Goal: Transaction & Acquisition: Purchase product/service

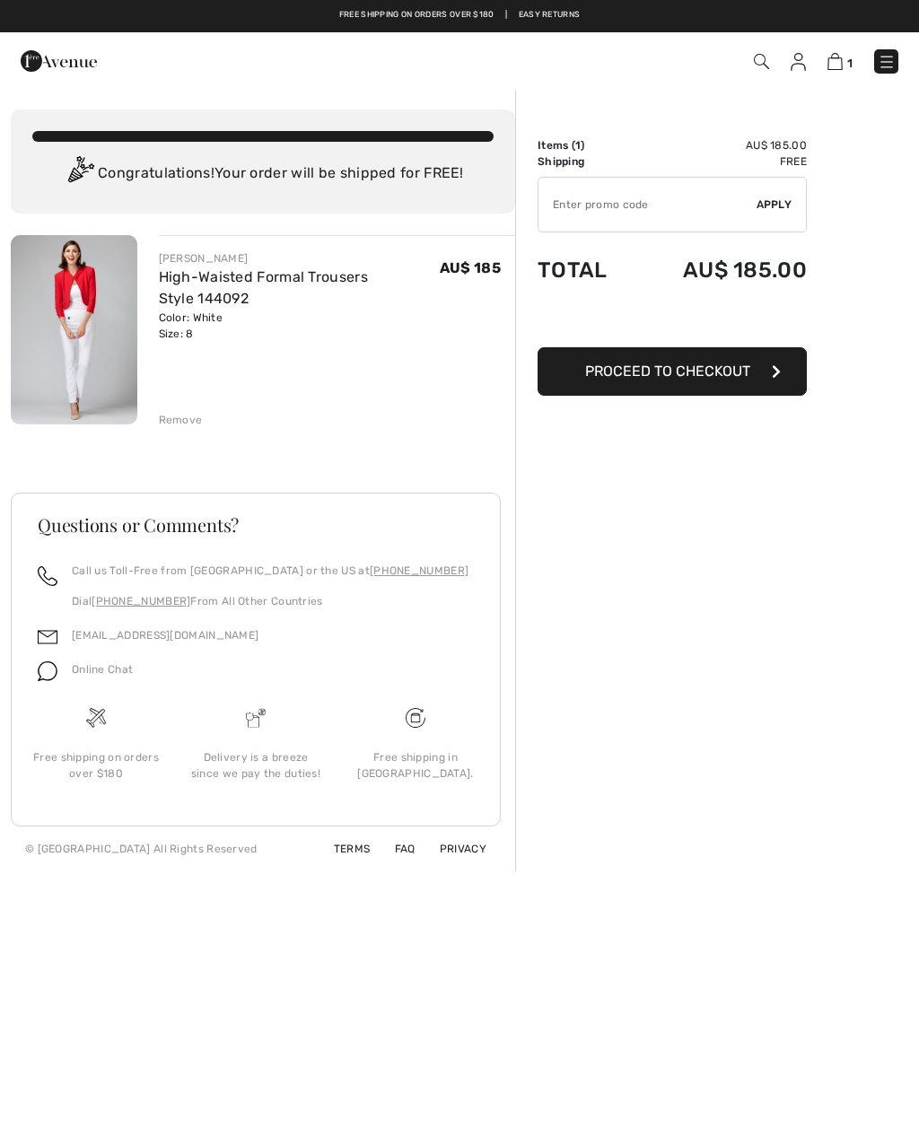
click at [742, 376] on span "Proceed to Checkout" at bounding box center [667, 371] width 165 height 17
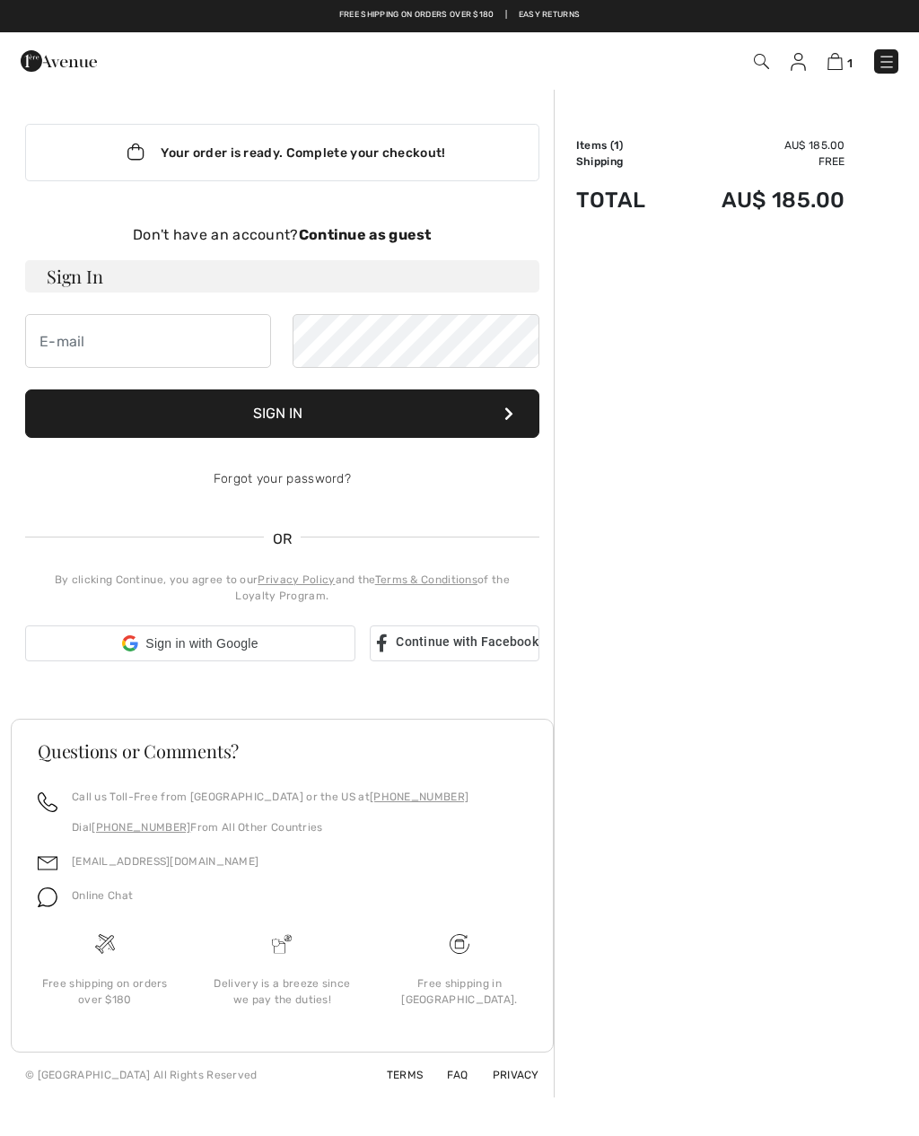
checkbox input "true"
click at [157, 343] on input "email" at bounding box center [148, 341] width 246 height 54
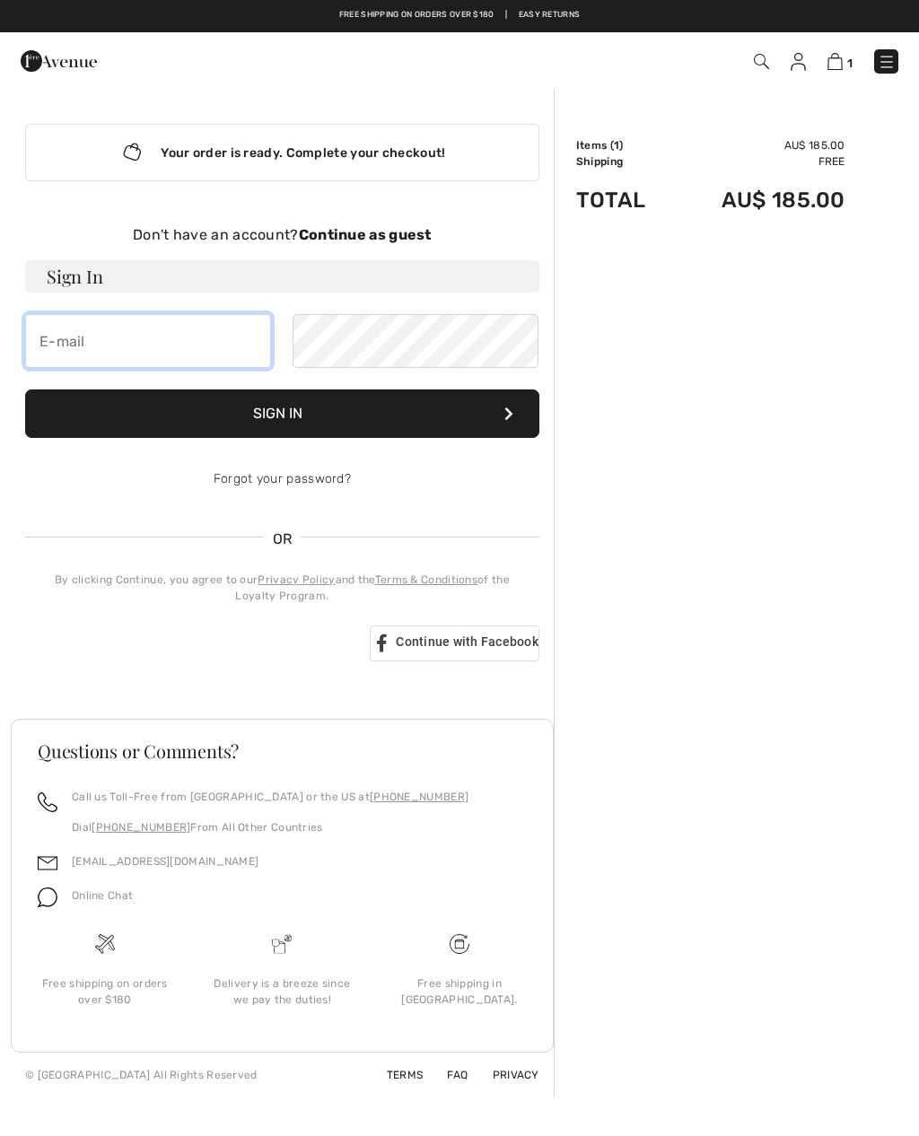
type input "[EMAIL_ADDRESS][DOMAIN_NAME]"
click at [499, 408] on button "Sign In" at bounding box center [282, 414] width 514 height 48
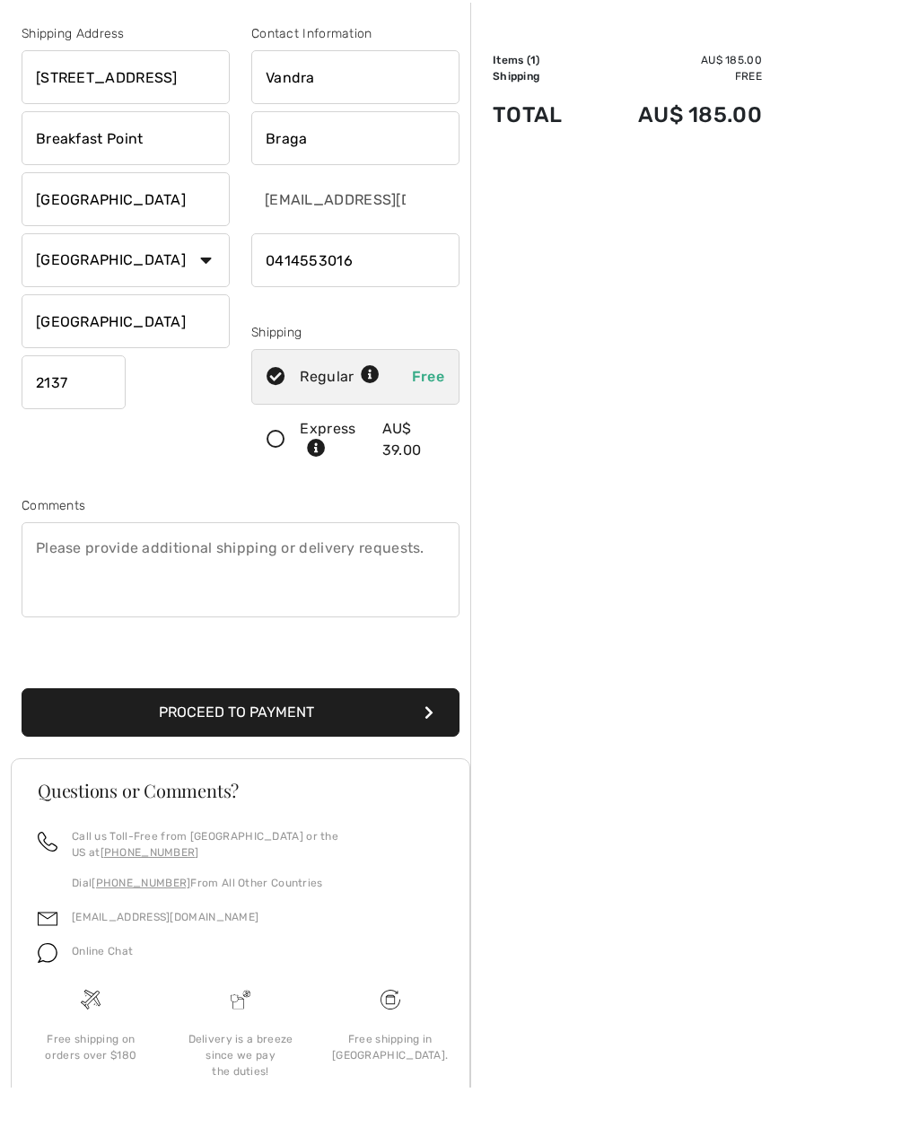
scroll to position [36, 0]
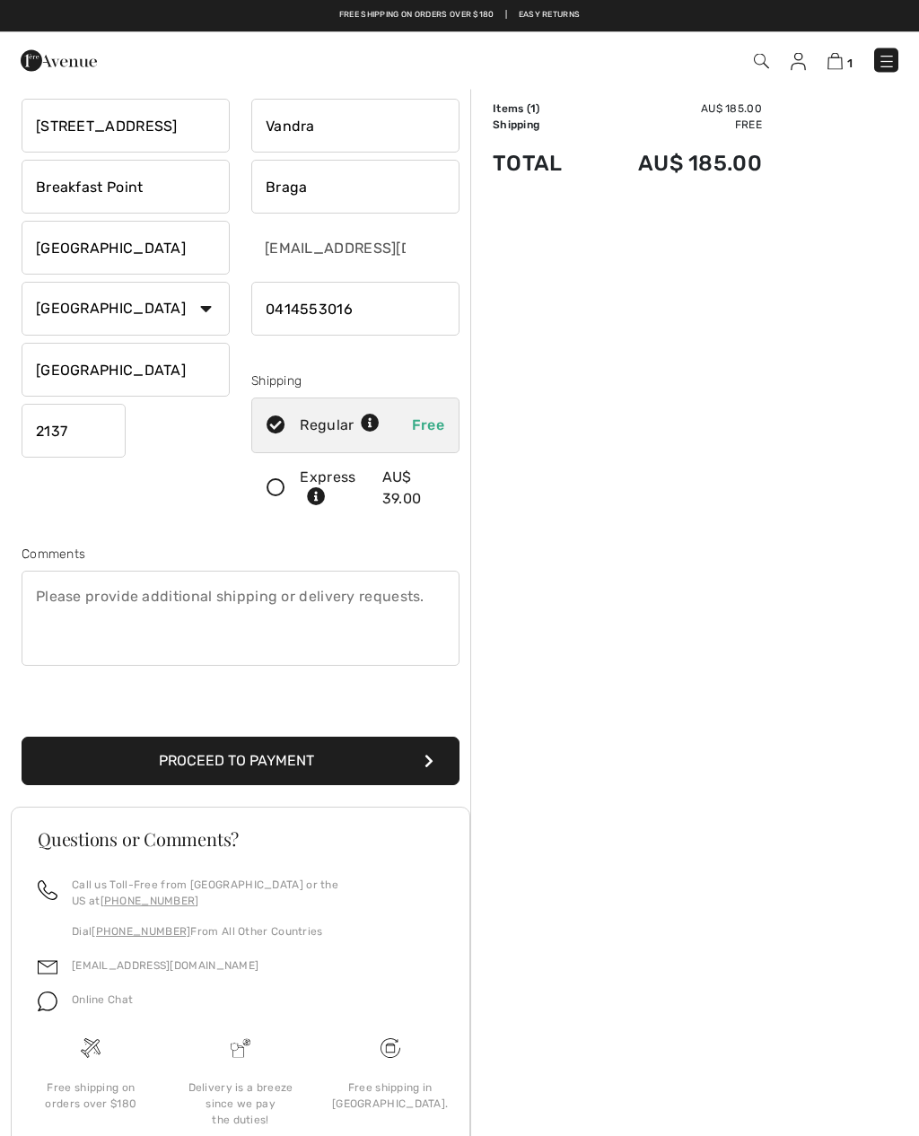
click at [423, 763] on button "Proceed to Payment" at bounding box center [241, 762] width 438 height 48
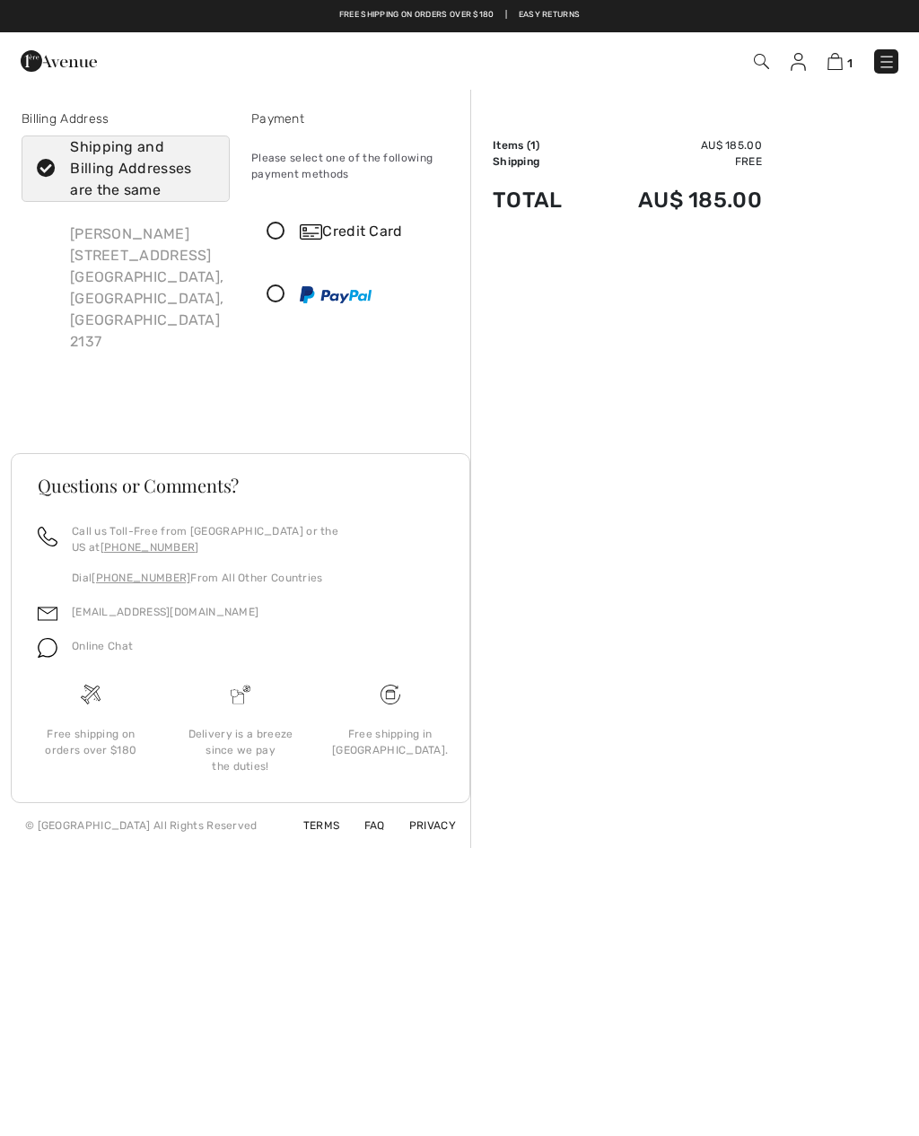
click at [320, 234] on img at bounding box center [311, 231] width 22 height 15
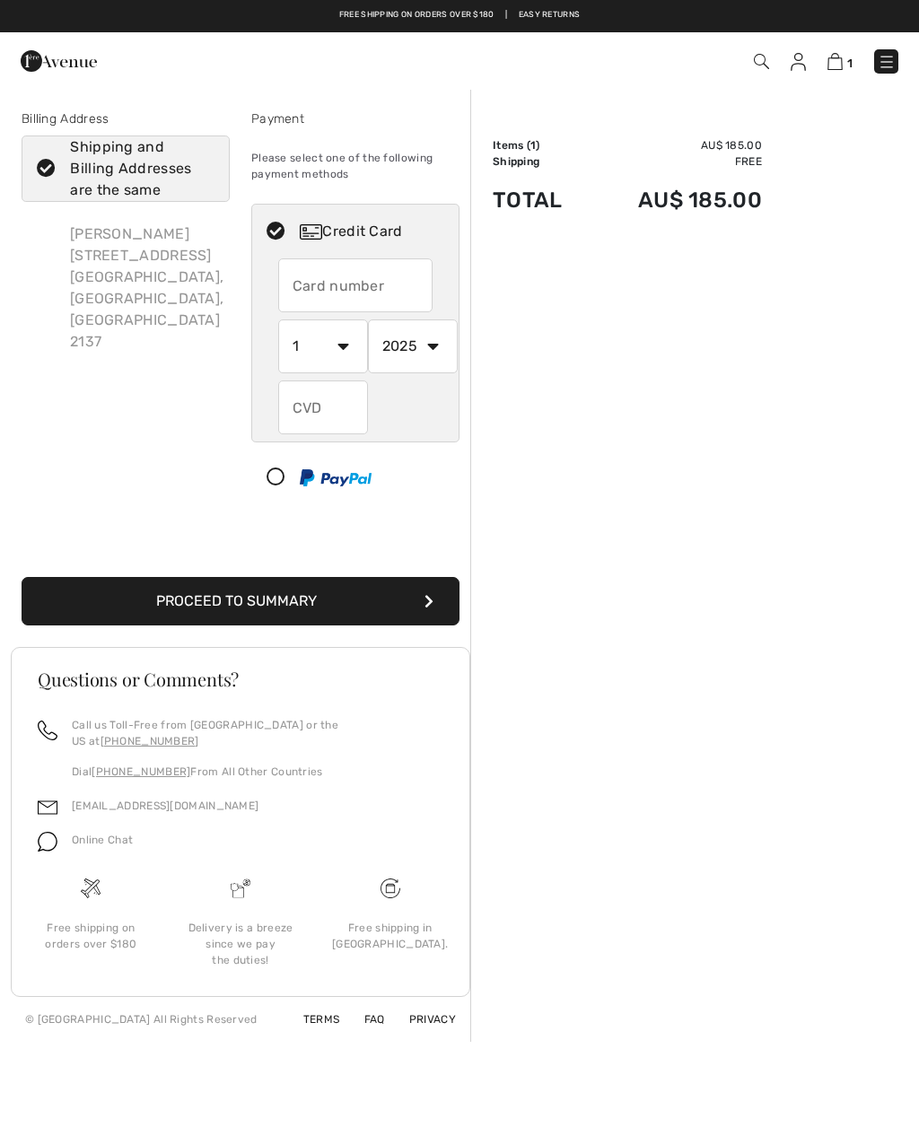
click at [364, 286] on input "text" at bounding box center [355, 286] width 155 height 54
type input "4564680029695953"
select select "11"
click at [334, 411] on input "text" at bounding box center [323, 408] width 90 height 54
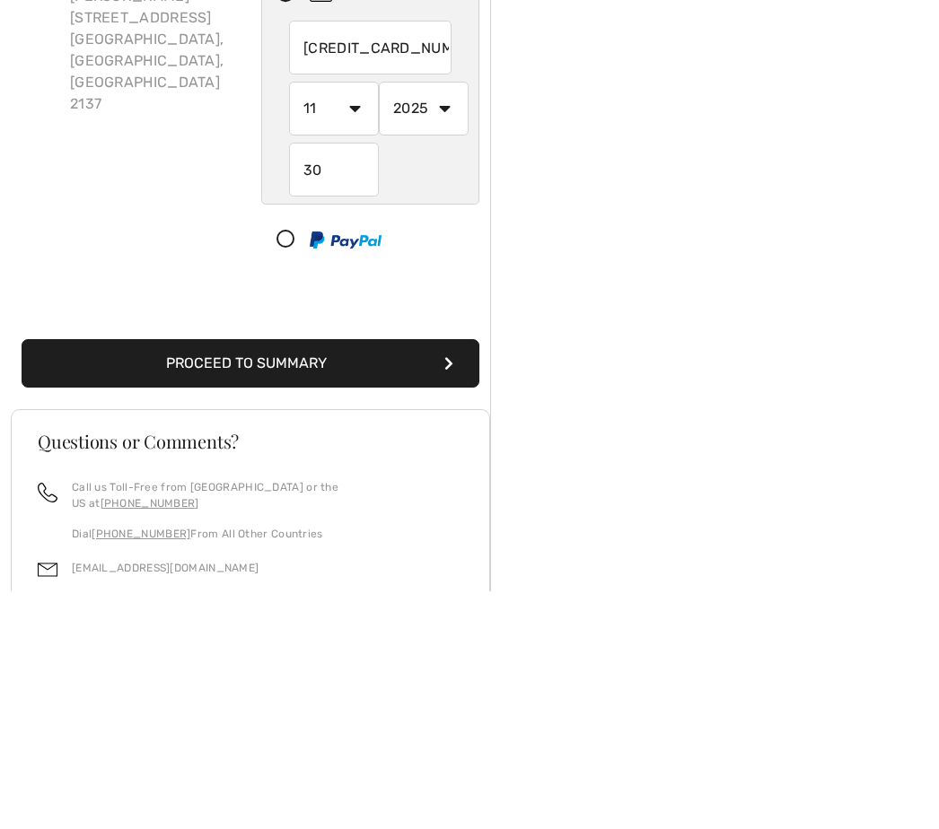
type input "3"
type input "603"
click at [376, 577] on button "Proceed to Summary" at bounding box center [251, 601] width 458 height 48
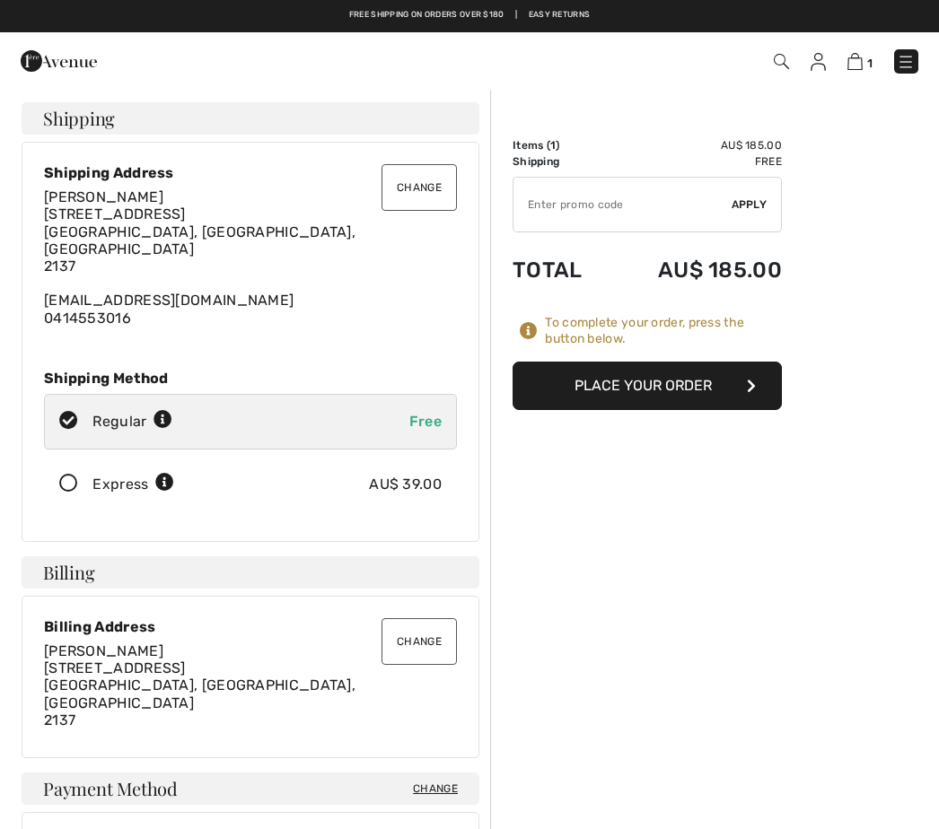
click at [709, 399] on button "Place Your Order" at bounding box center [647, 386] width 269 height 48
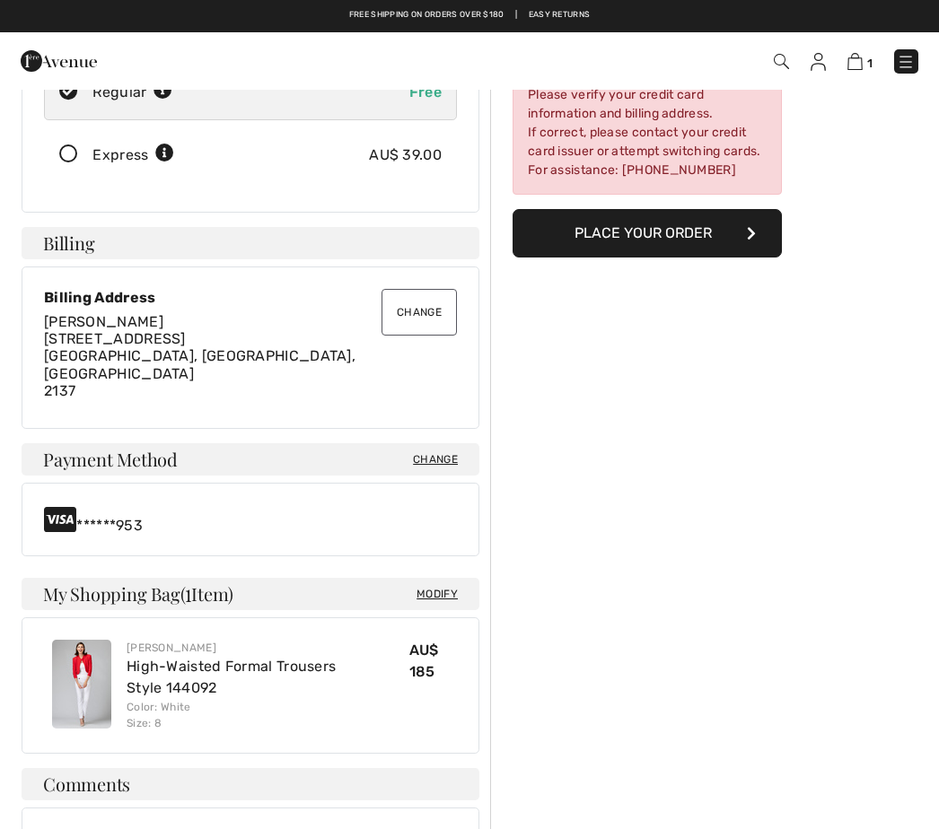
scroll to position [334, 0]
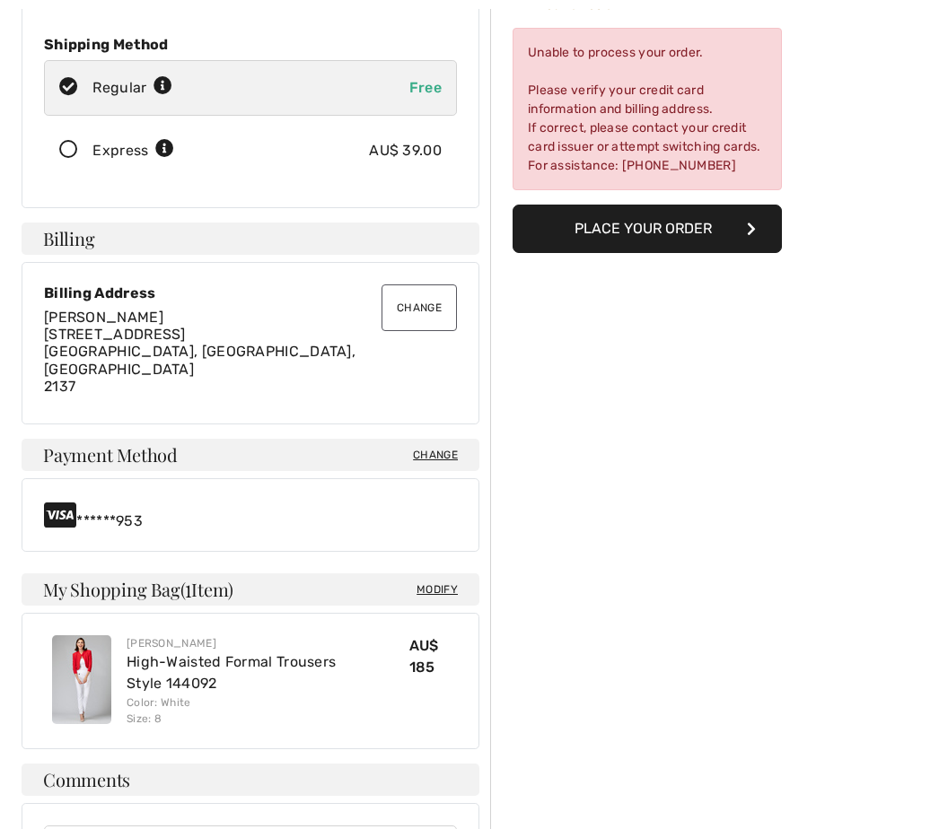
click at [66, 501] on icon at bounding box center [60, 515] width 32 height 29
click at [60, 501] on icon at bounding box center [60, 515] width 32 height 29
click at [441, 447] on span "Change" at bounding box center [435, 455] width 45 height 16
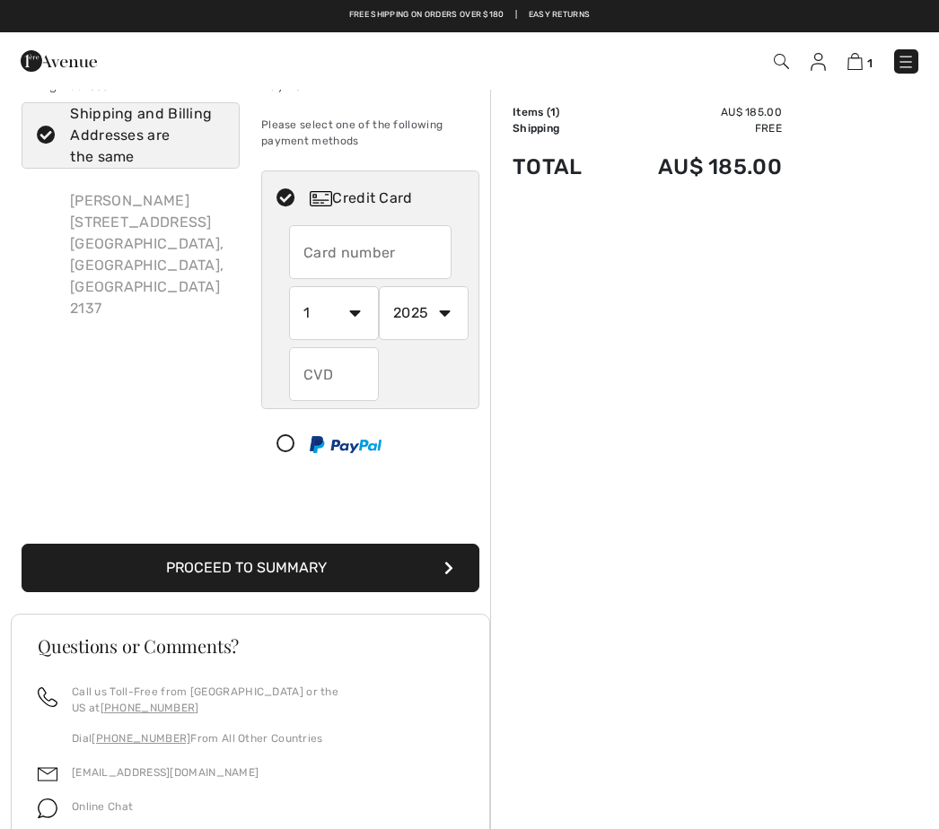
click at [374, 245] on input "text" at bounding box center [370, 252] width 162 height 54
radio input "true"
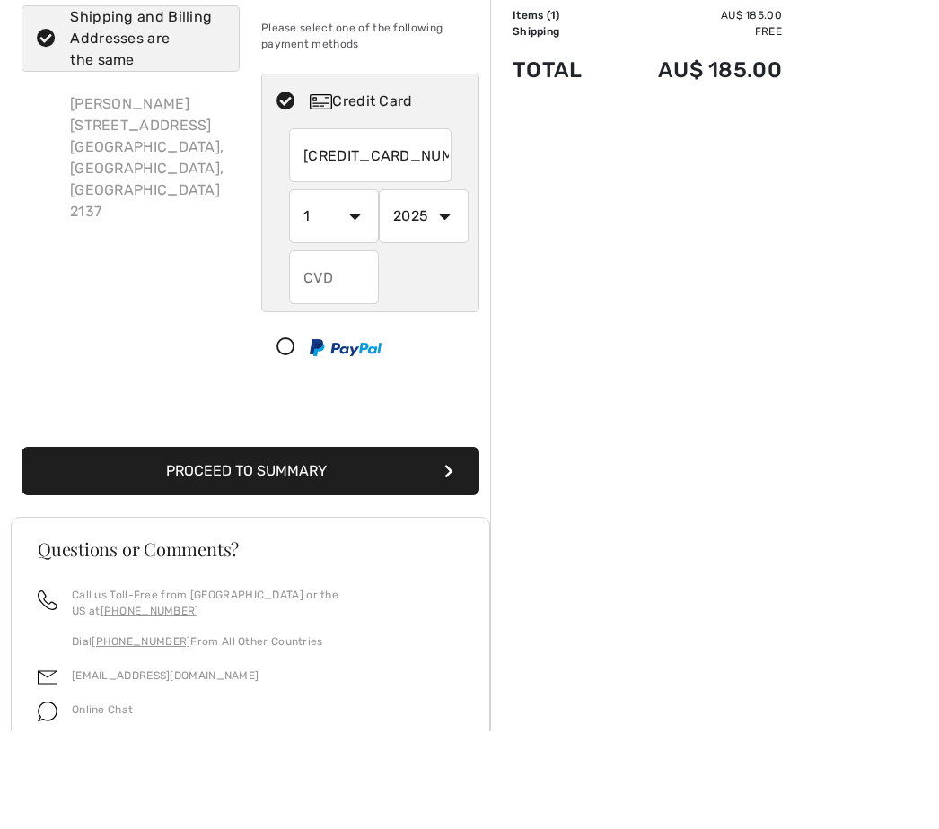
type input "4564680029695953"
click at [369, 287] on select "1 2 3 4 5 6 7 8 9 10 11 12" at bounding box center [334, 314] width 90 height 54
radio input "true"
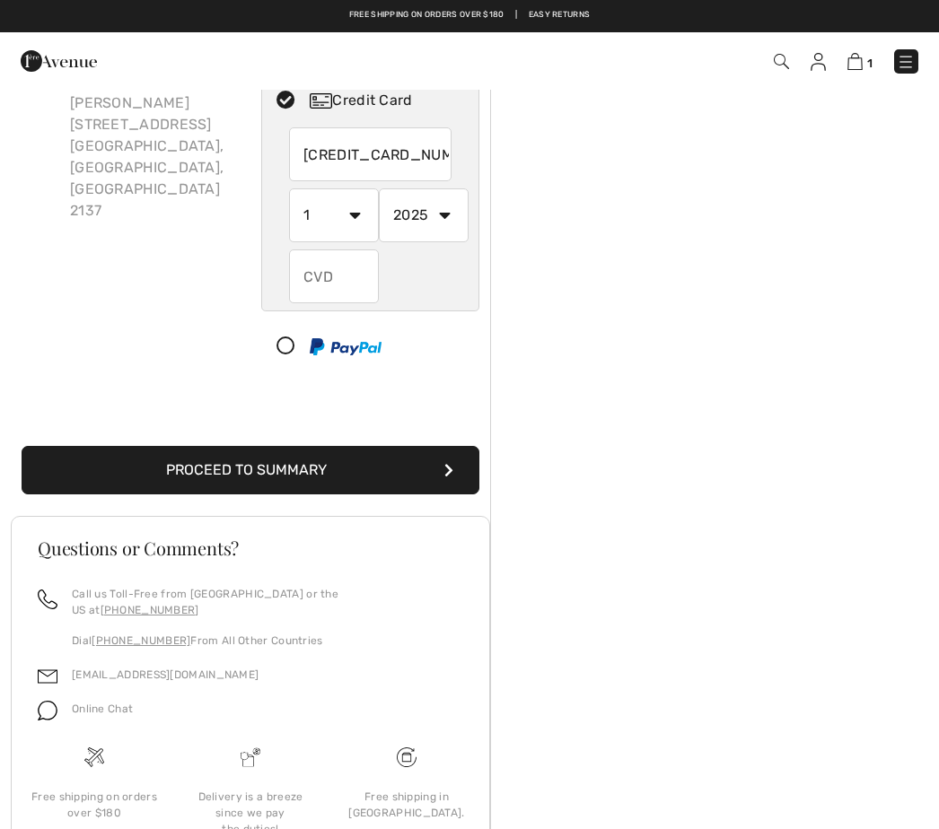
select select "11"
click at [443, 225] on select "2025 2026 2027 2028 2029 2030 2031 2032 2033 2034 2035" at bounding box center [424, 215] width 90 height 54
radio input "true"
select select "2028"
click at [329, 281] on input "text" at bounding box center [334, 277] width 90 height 54
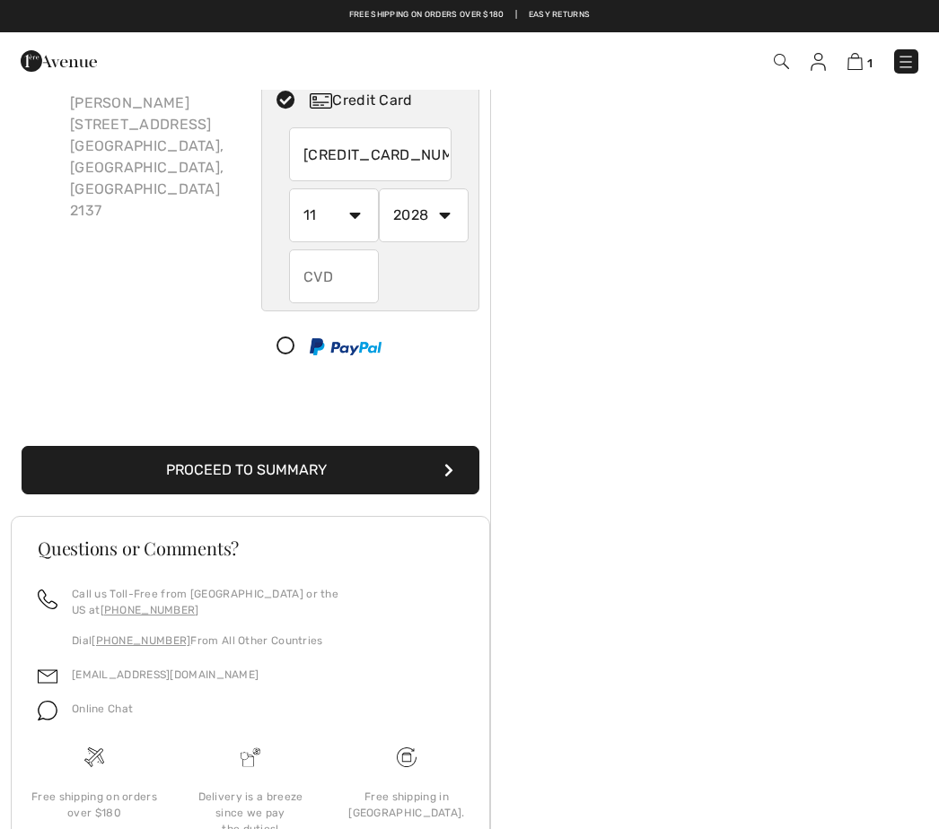
radio input "true"
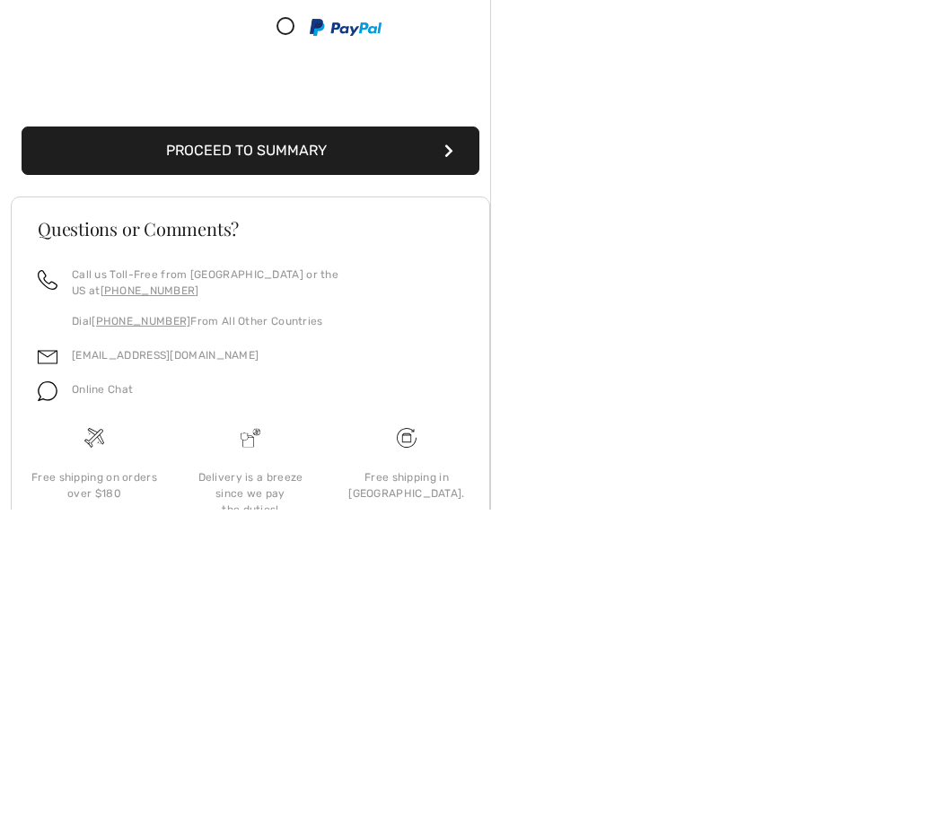
type input "603"
click at [445, 447] on button "Proceed to Summary" at bounding box center [251, 471] width 458 height 48
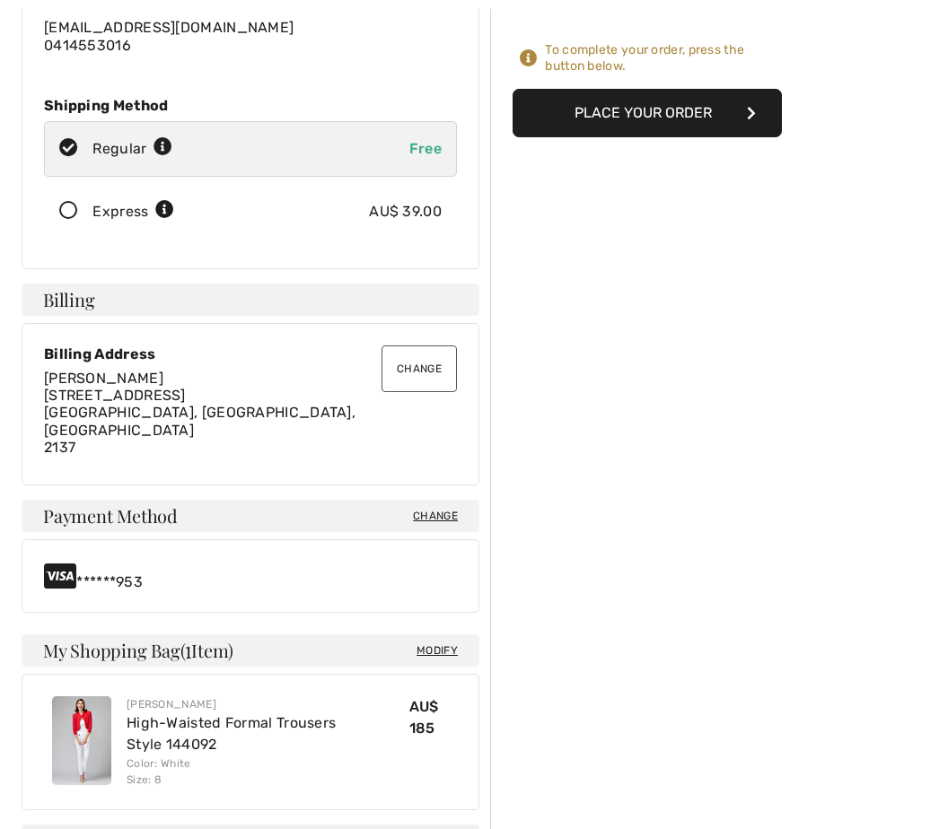
scroll to position [273, 0]
click at [691, 130] on button "Place Your Order" at bounding box center [647, 113] width 269 height 48
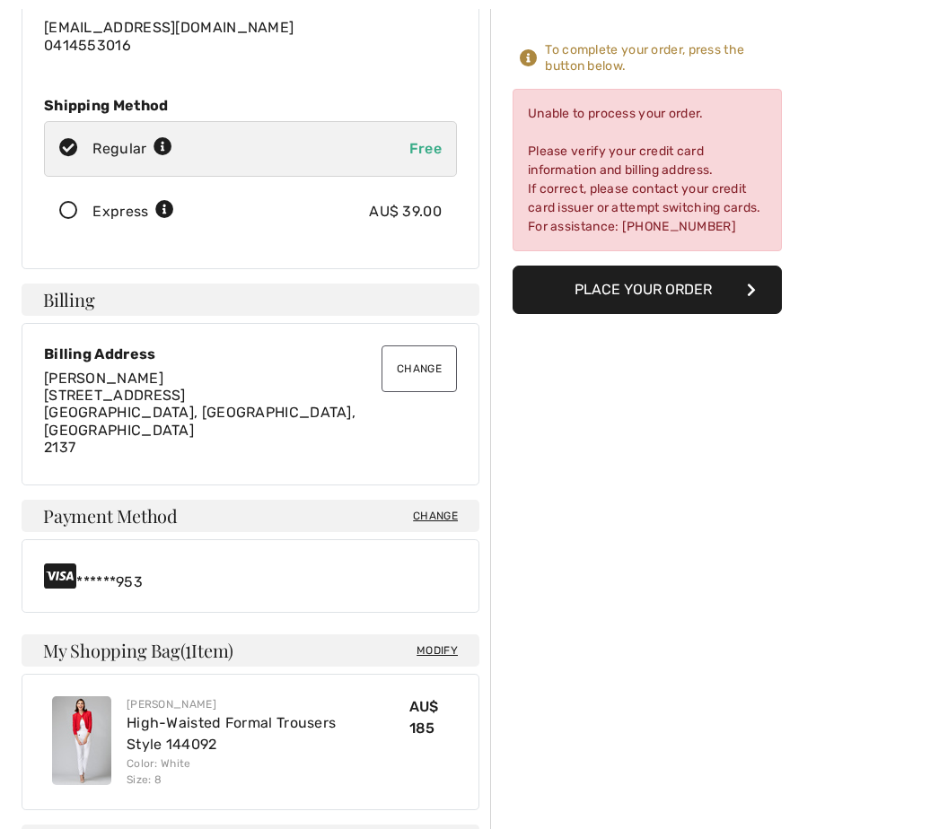
click at [748, 296] on icon "button" at bounding box center [751, 290] width 9 height 14
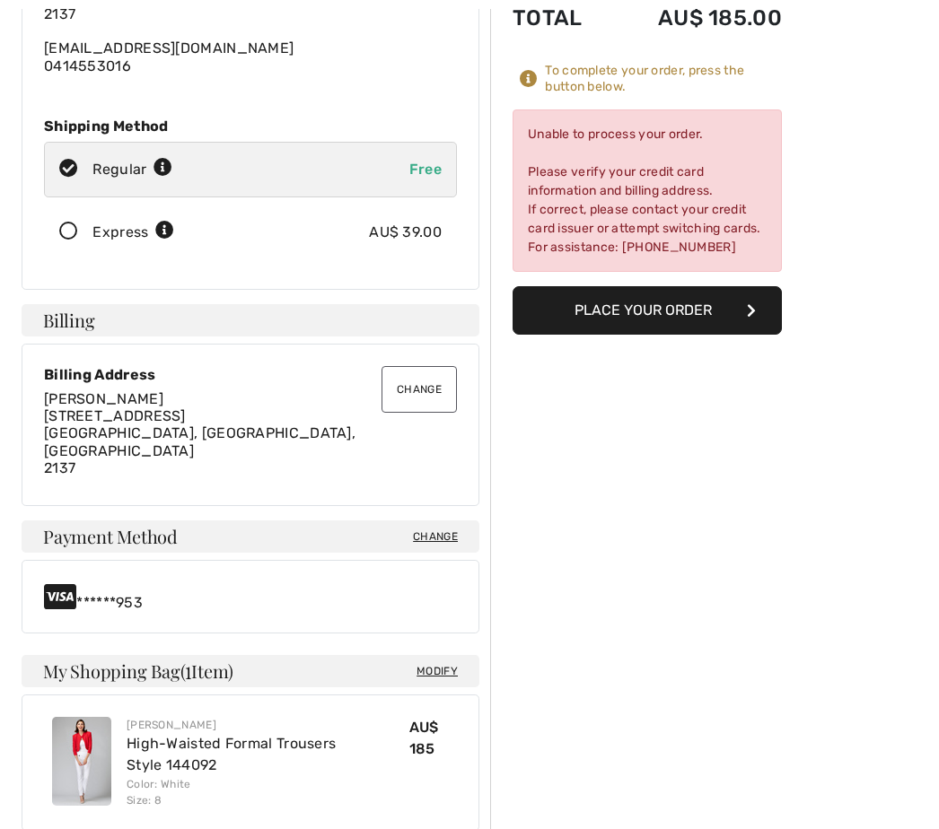
scroll to position [253, 0]
click at [759, 312] on button "Place Your Order" at bounding box center [647, 309] width 269 height 48
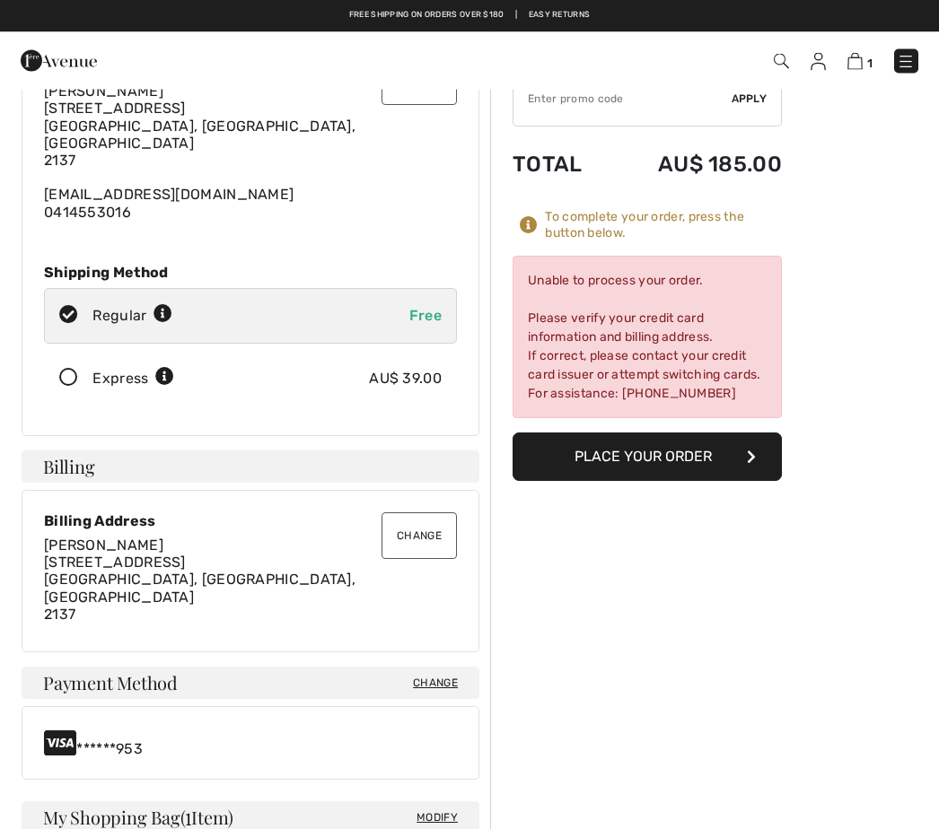
scroll to position [0, 0]
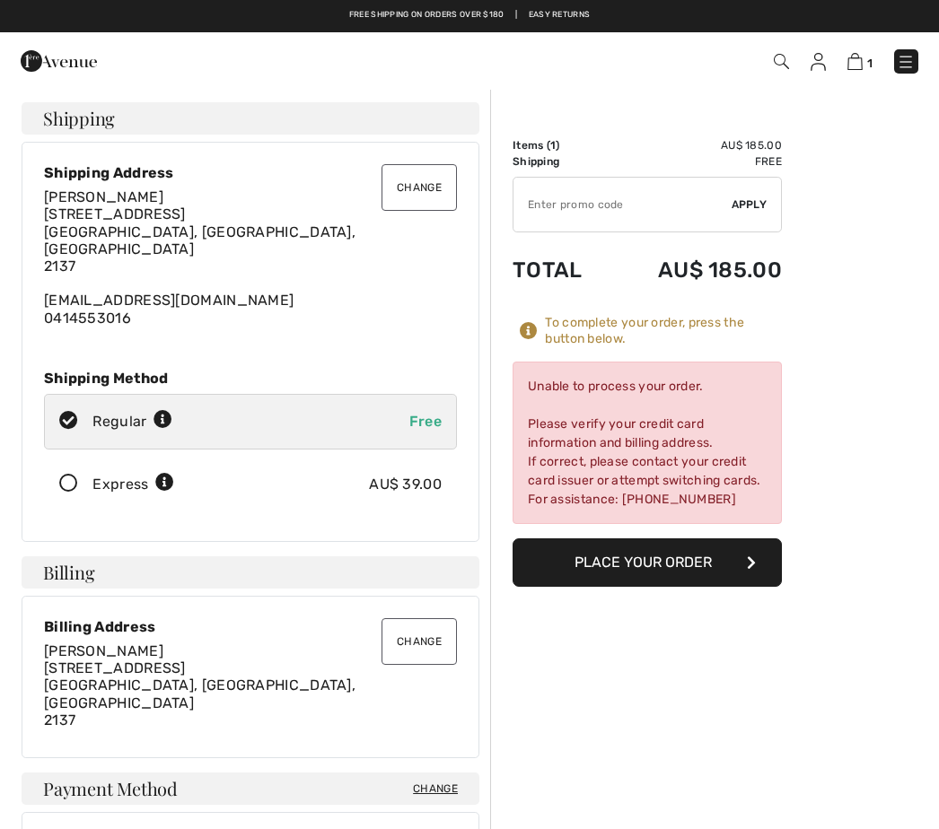
click at [871, 49] on span "1" at bounding box center [662, 61] width 513 height 24
click at [860, 70] on img at bounding box center [854, 61] width 15 height 17
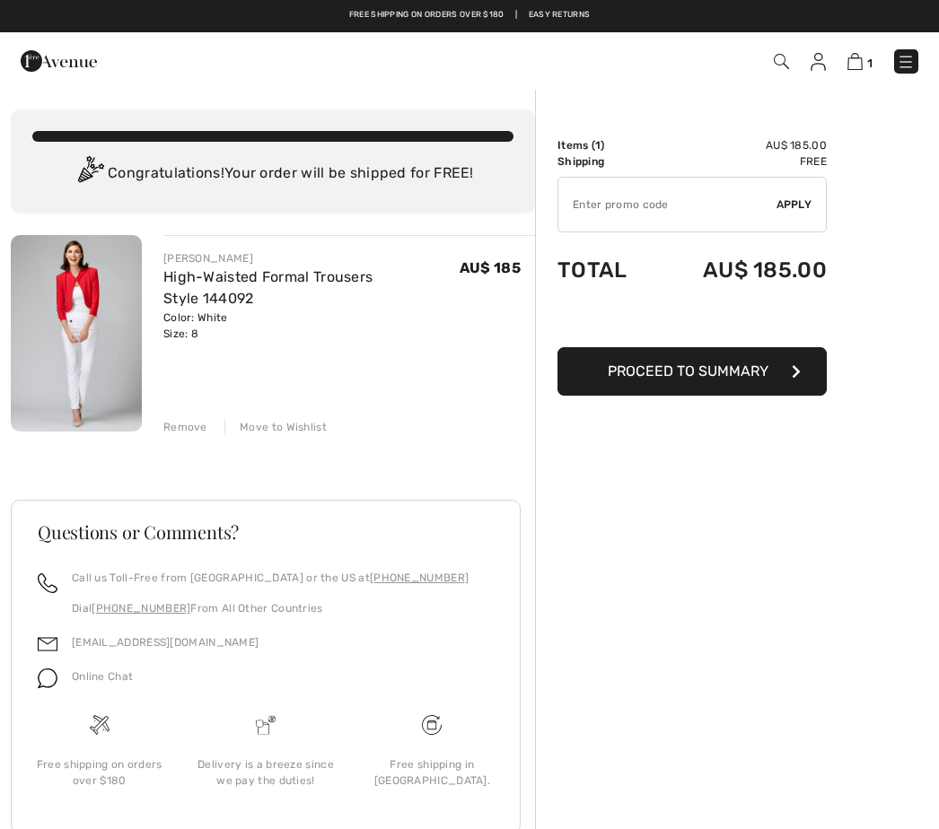
click at [767, 205] on input "TEXT" at bounding box center [667, 205] width 218 height 54
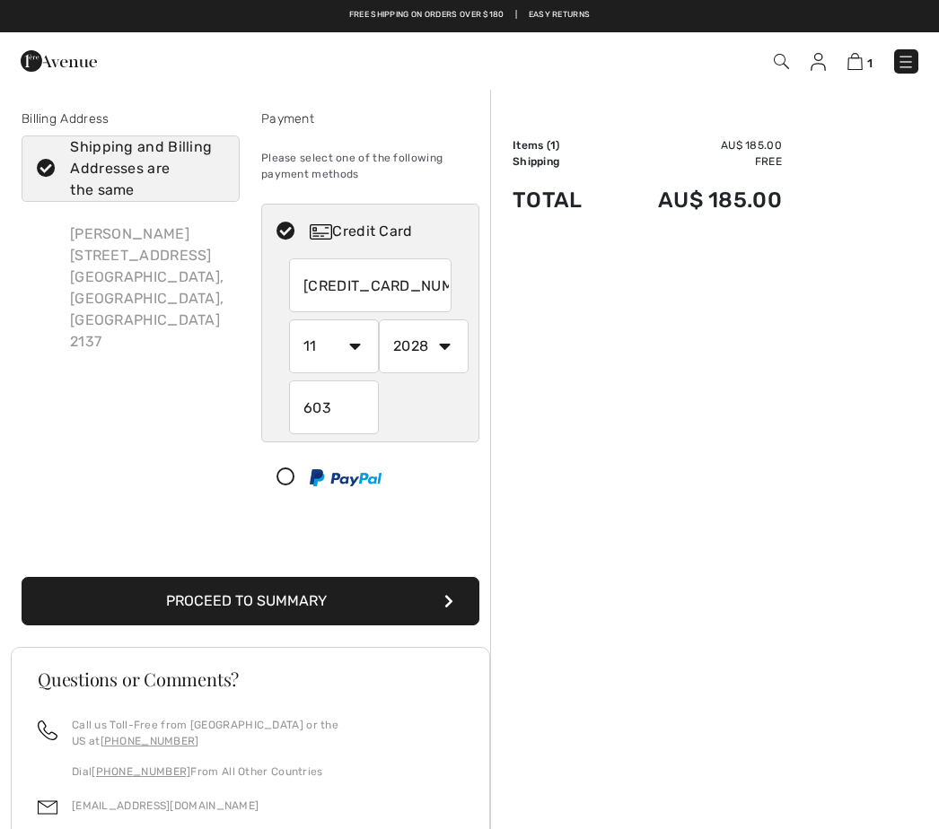
select select "11"
select select "2028"
select select "11"
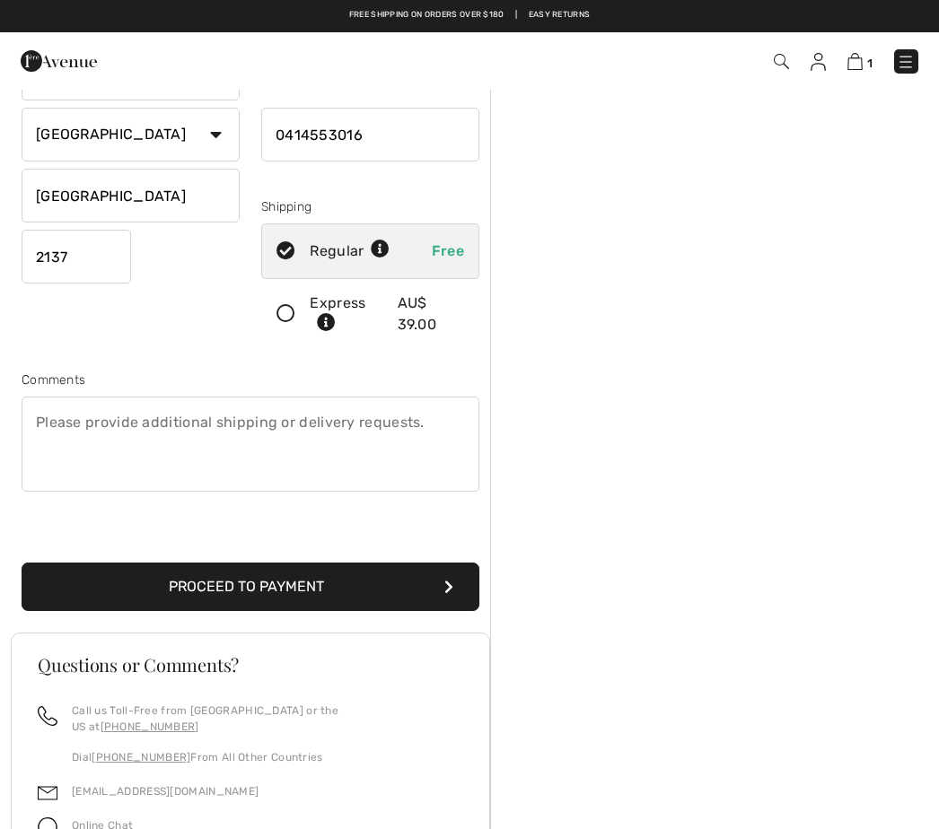
scroll to position [210, 0]
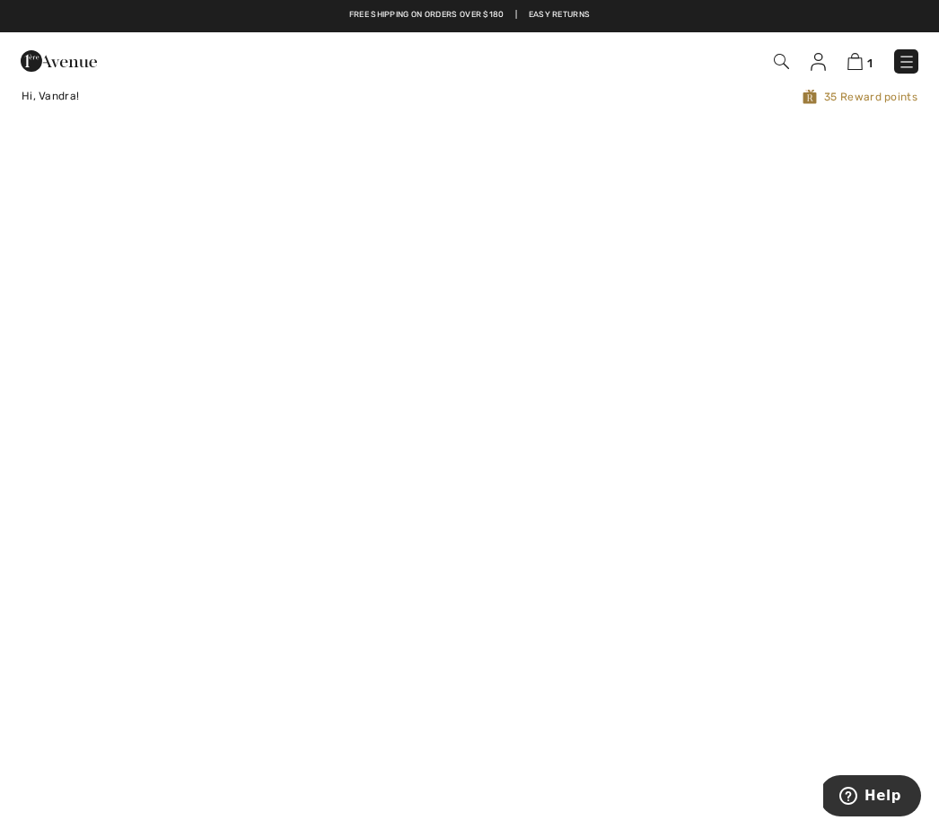
click at [168, 76] on div at bounding box center [199, 61] width 385 height 48
click at [130, 101] on div "Hi, Vandra!" at bounding box center [199, 96] width 385 height 17
click at [145, 74] on div at bounding box center [199, 61] width 385 height 48
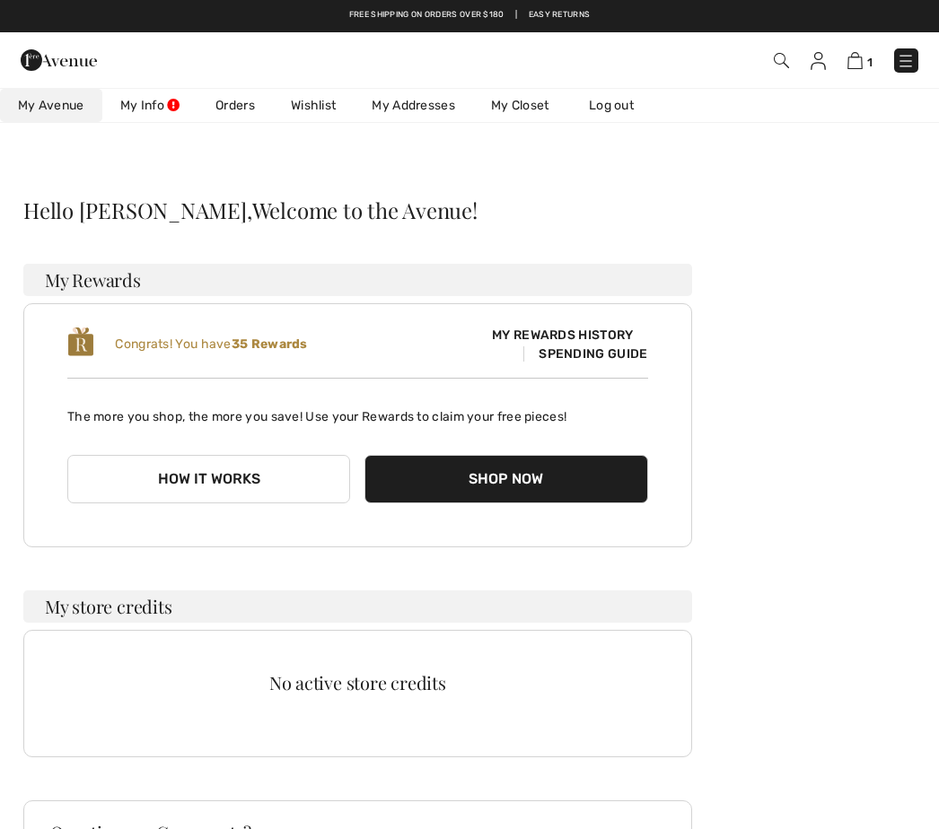
click at [863, 60] on img at bounding box center [854, 60] width 15 height 17
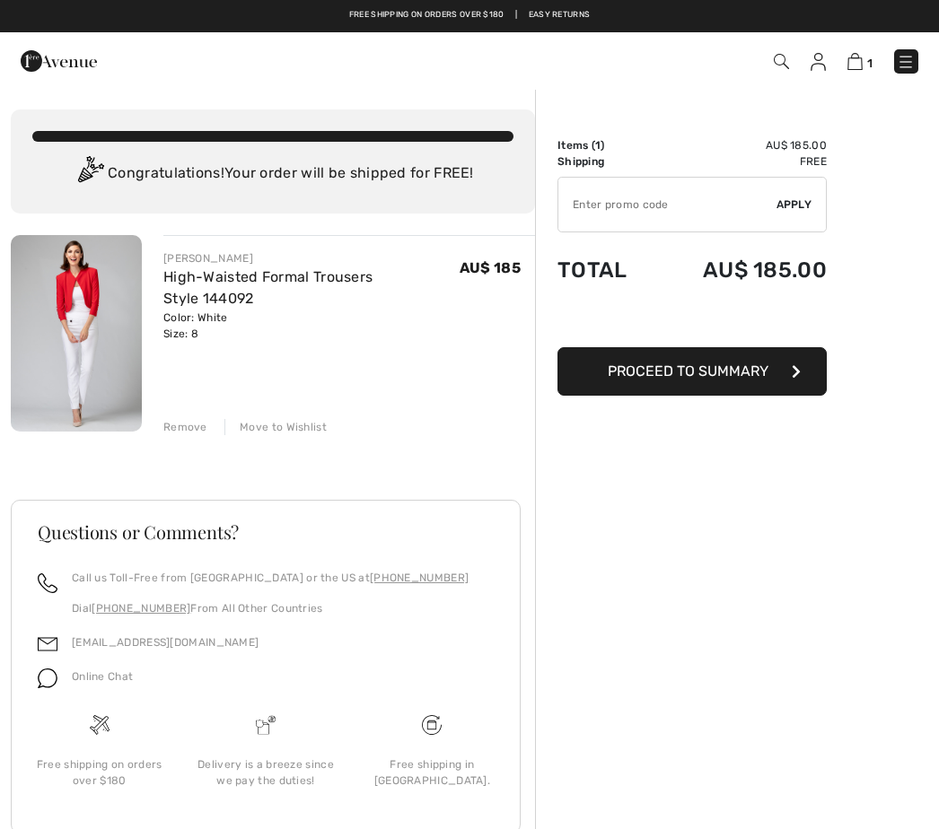
click at [793, 211] on span "Apply" at bounding box center [794, 205] width 36 height 16
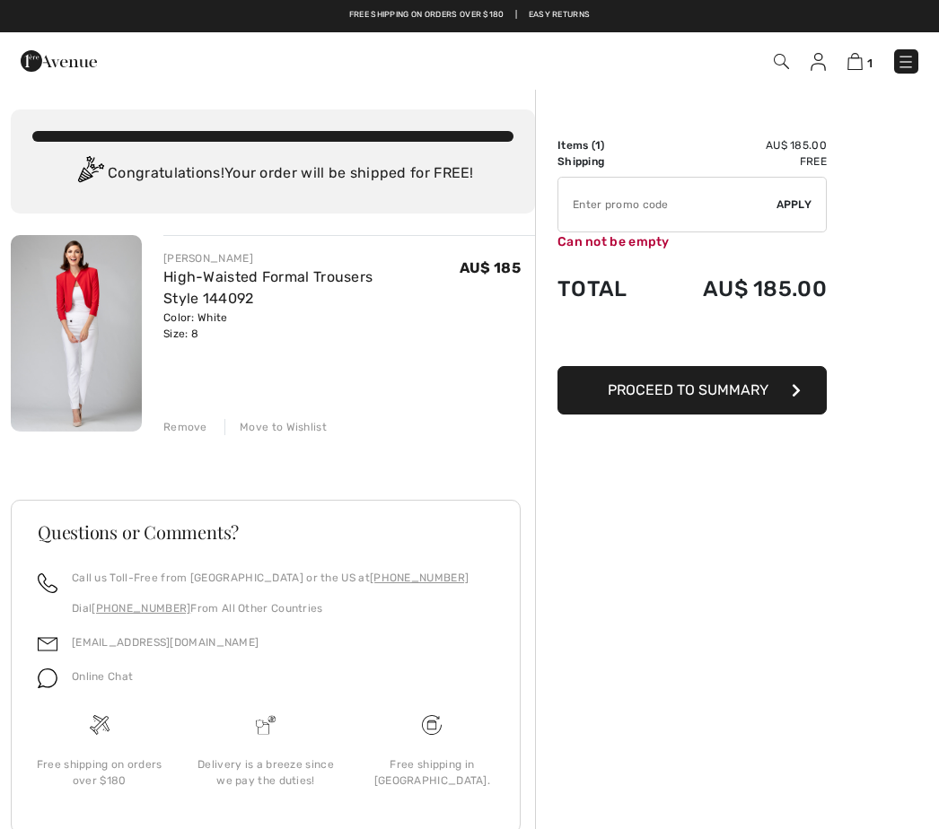
click at [802, 198] on span "Apply" at bounding box center [794, 205] width 36 height 16
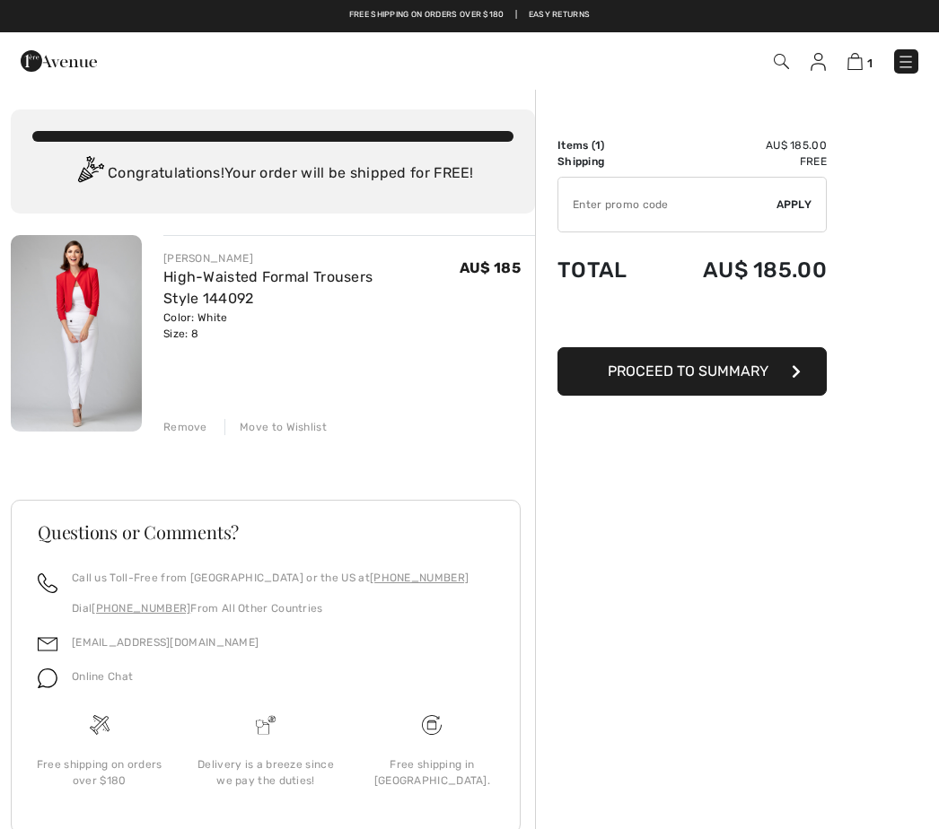
click at [624, 206] on input "TEXT" at bounding box center [667, 205] width 218 height 54
click at [786, 381] on button "Proceed to Summary" at bounding box center [691, 371] width 269 height 48
click at [795, 381] on button "Proceed to Summary" at bounding box center [691, 371] width 269 height 48
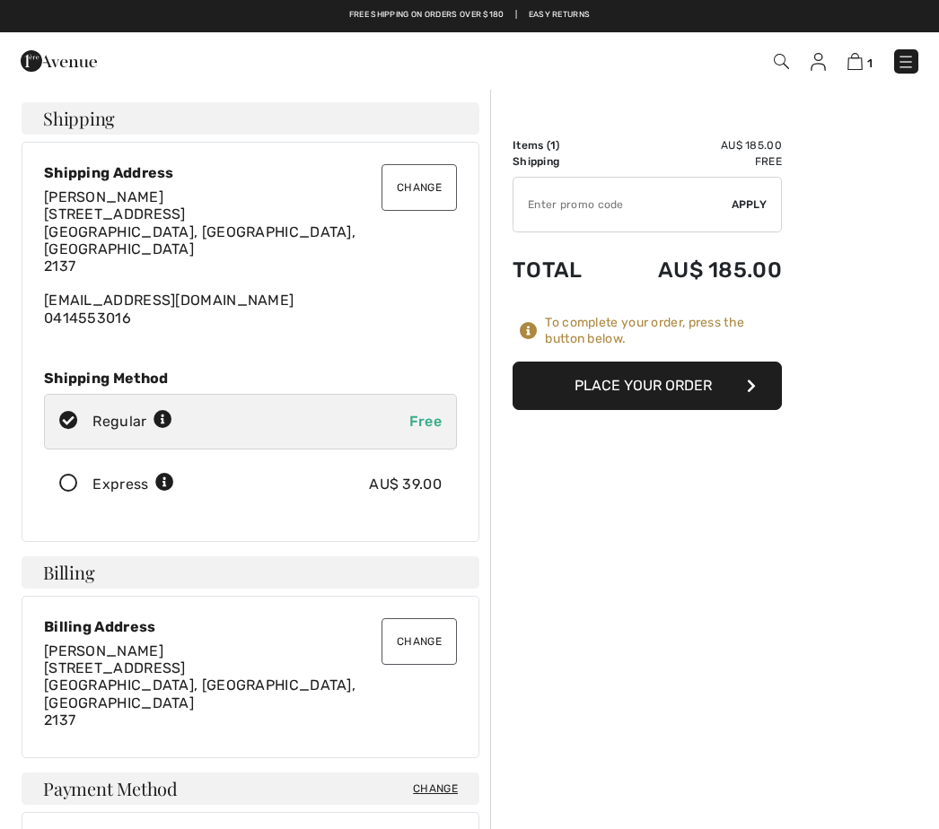
click at [540, 345] on div "To complete your order, press the button below." at bounding box center [647, 331] width 269 height 32
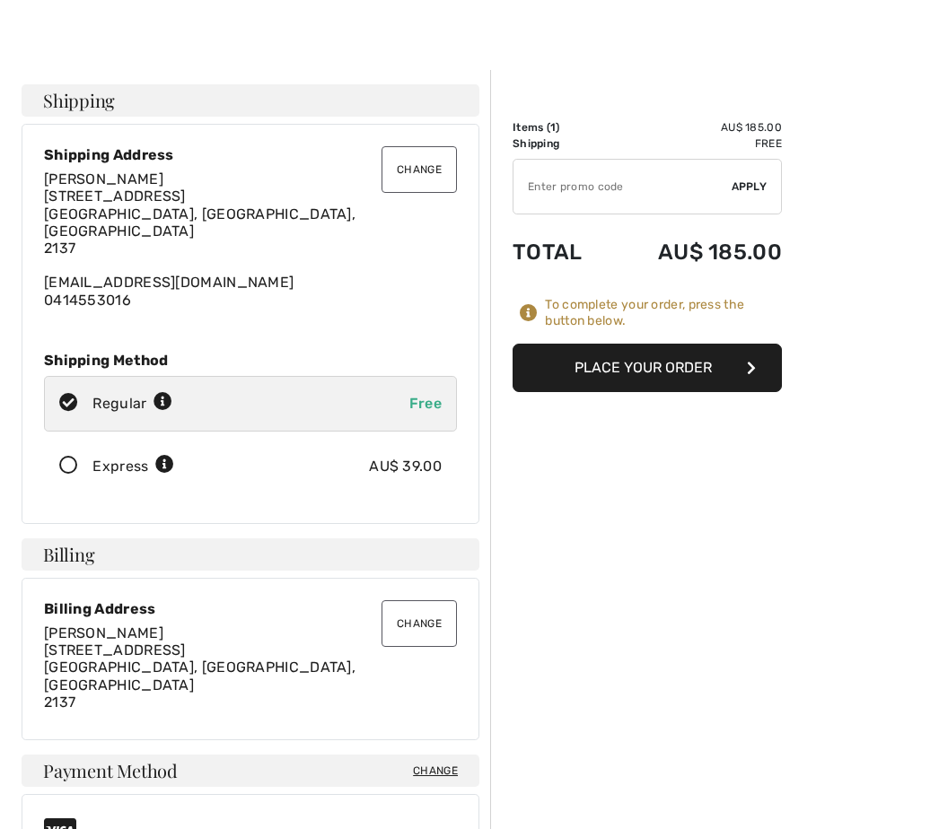
scroll to position [24, 0]
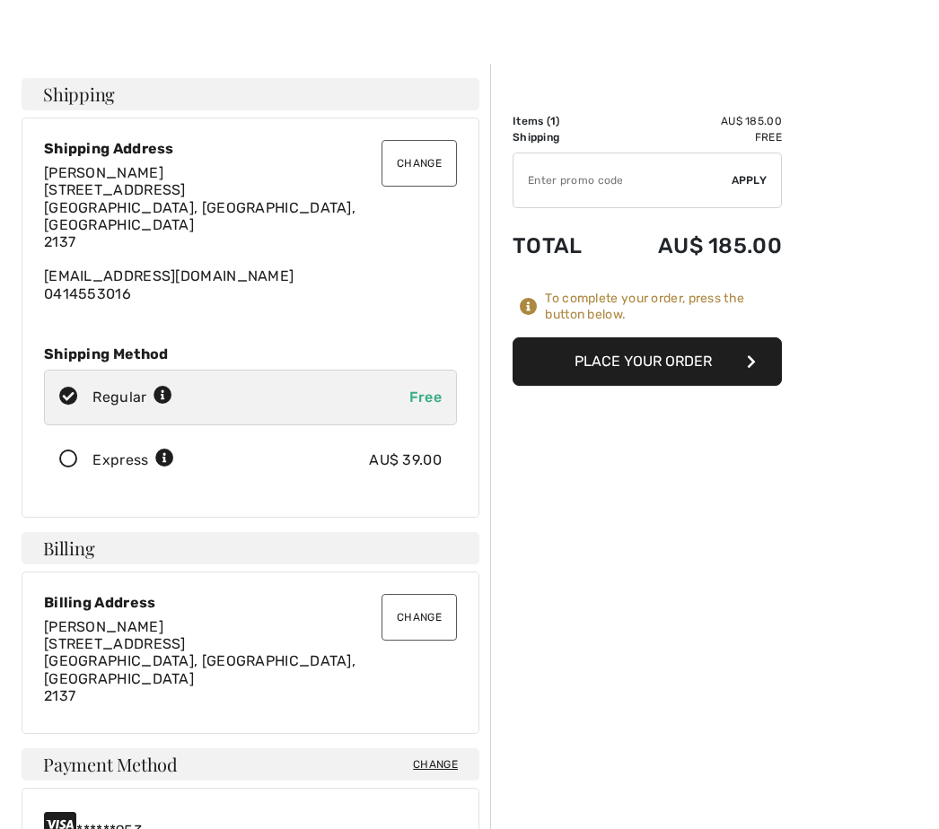
click at [753, 361] on icon "button" at bounding box center [751, 362] width 9 height 14
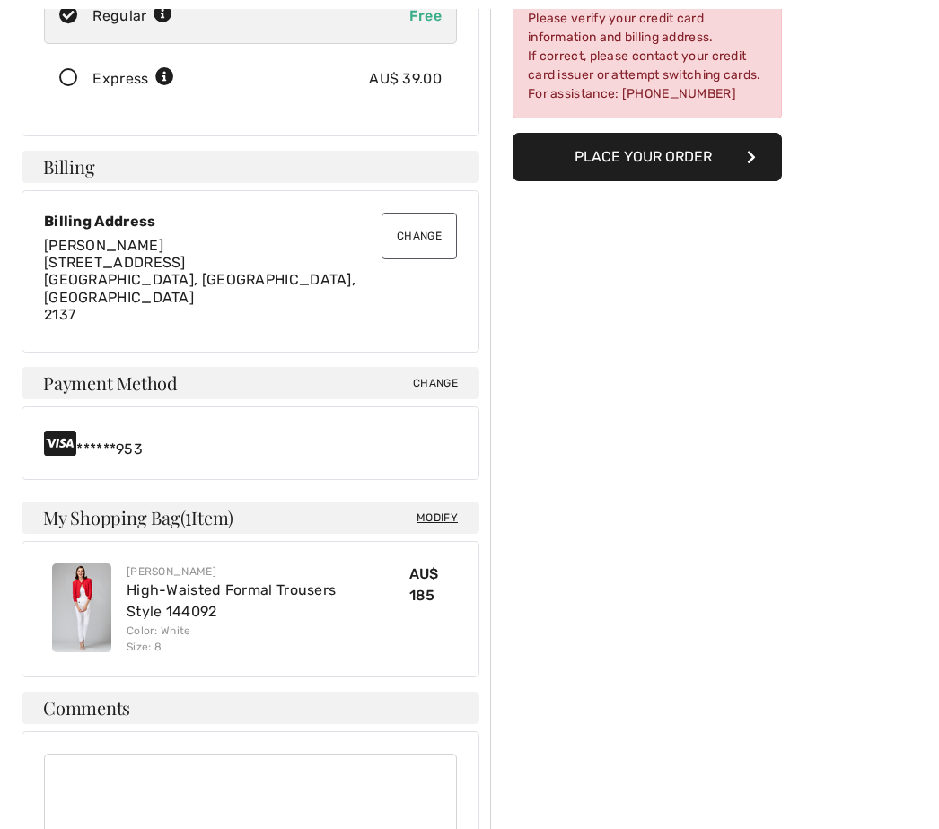
scroll to position [411, 0]
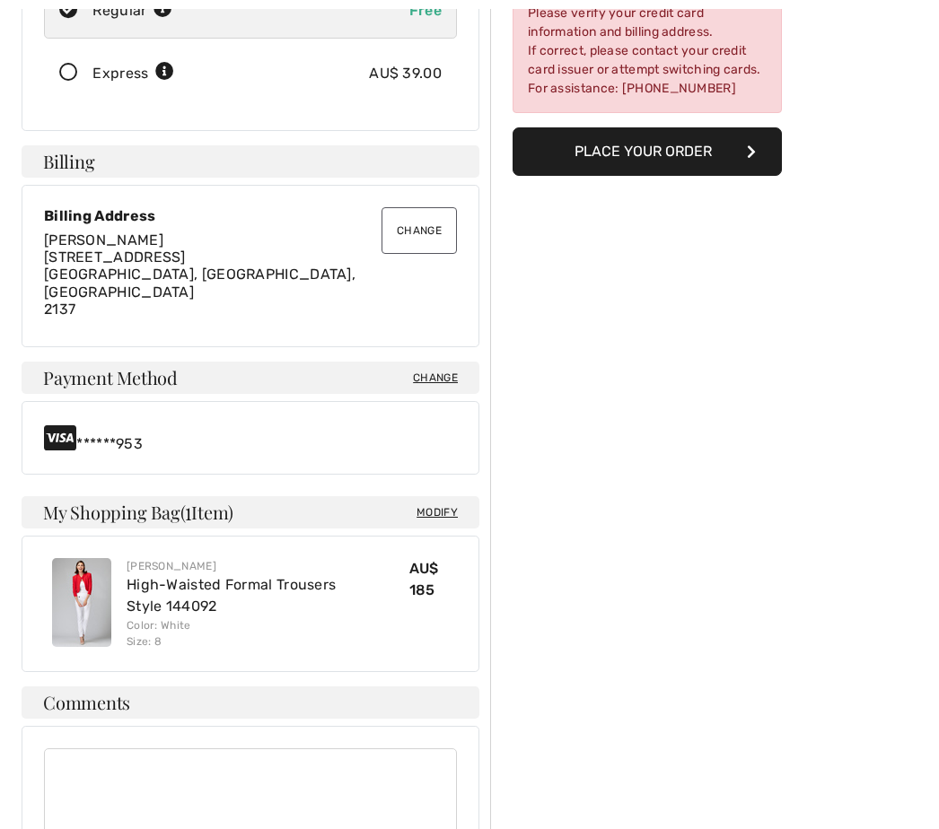
click at [438, 370] on span "Change" at bounding box center [435, 378] width 45 height 16
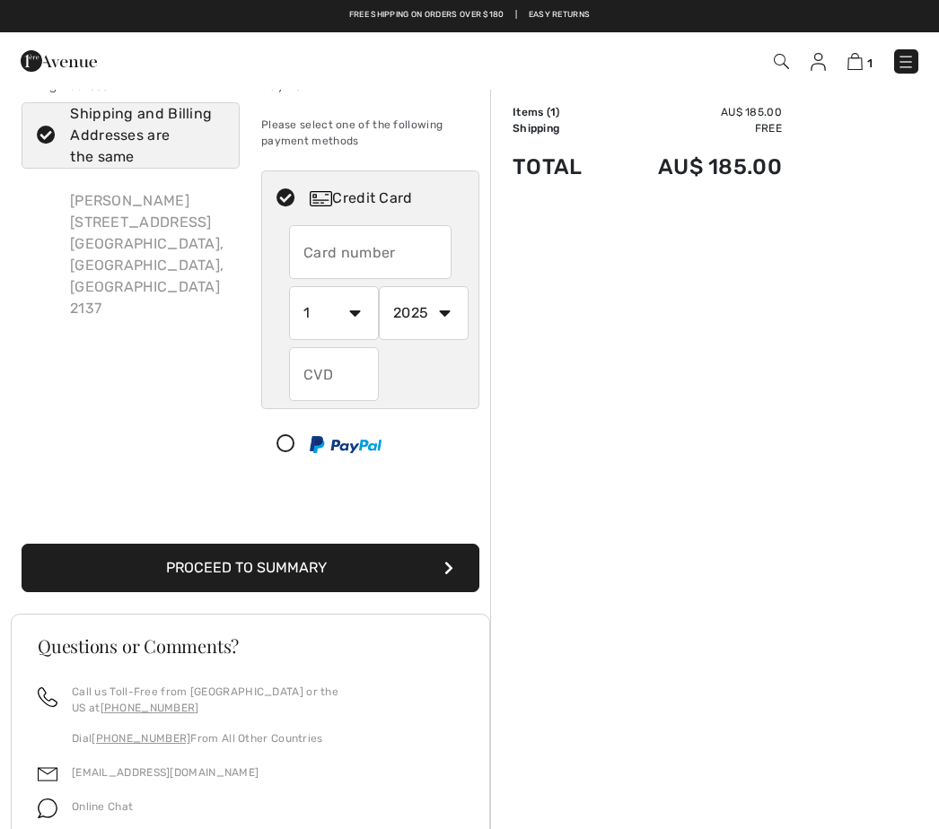
click at [352, 267] on input "text" at bounding box center [370, 252] width 162 height 54
radio input "true"
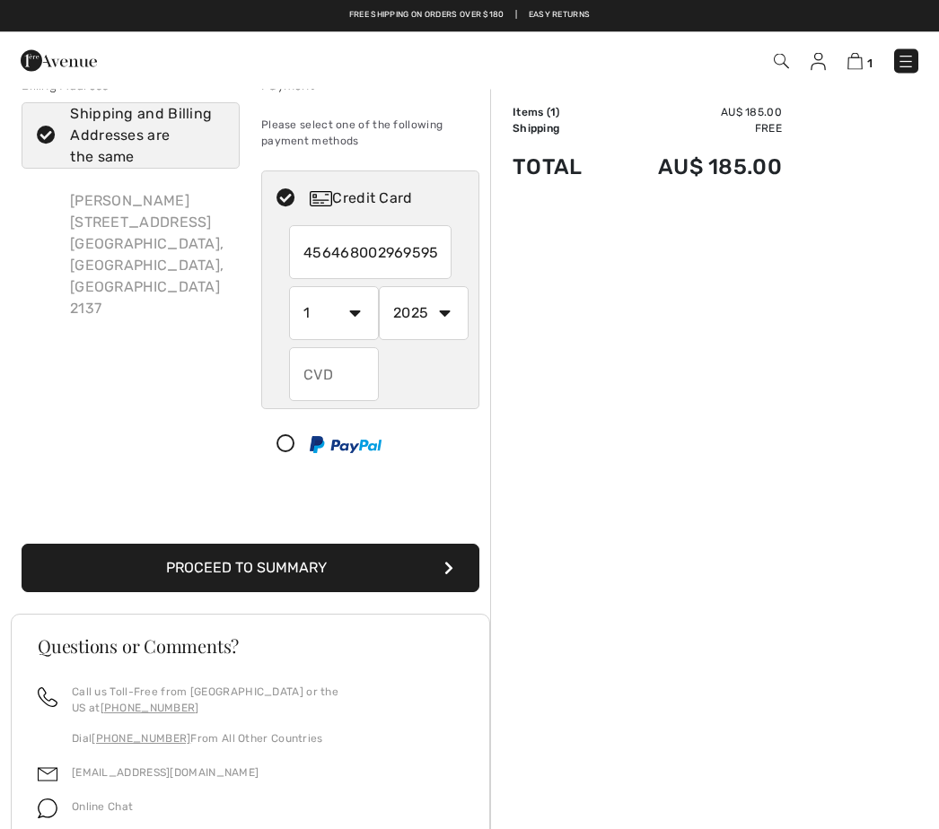
type input "4564680029695953"
select select "11"
radio input "true"
click at [376, 259] on input "text" at bounding box center [370, 253] width 162 height 54
radio input "true"
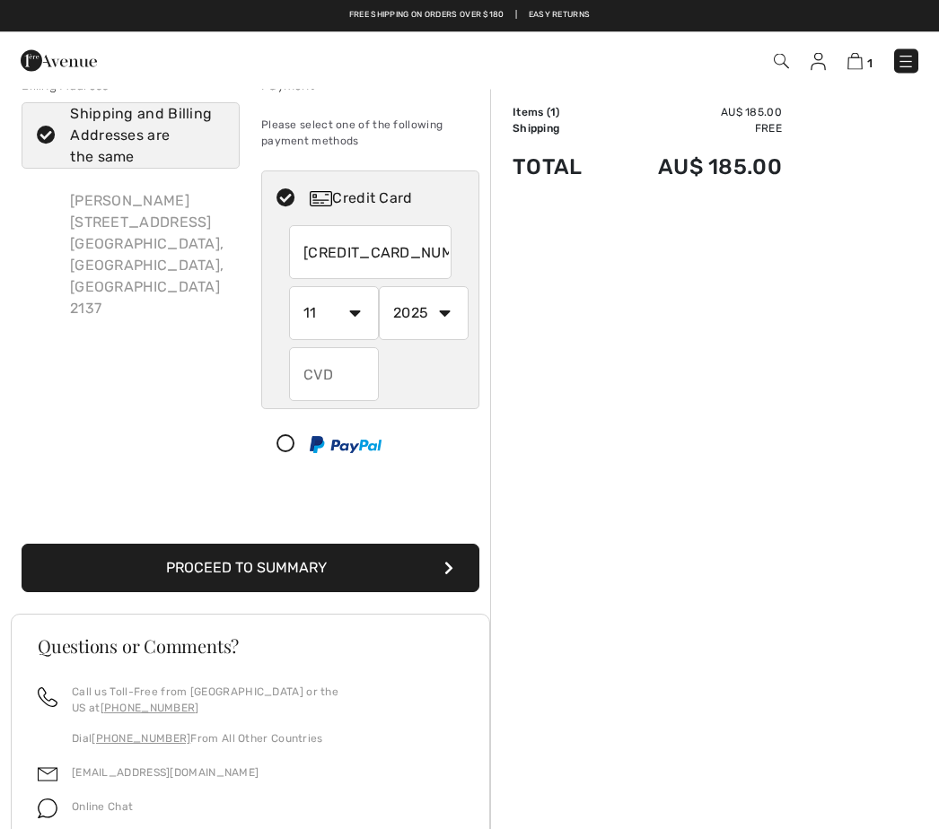
type input "4564680029695953"
click at [441, 323] on select "2025 2026 2027 2028 2029 2030 2031 2032 2033 2034 2035" at bounding box center [424, 314] width 90 height 54
radio input "true"
select select "2028"
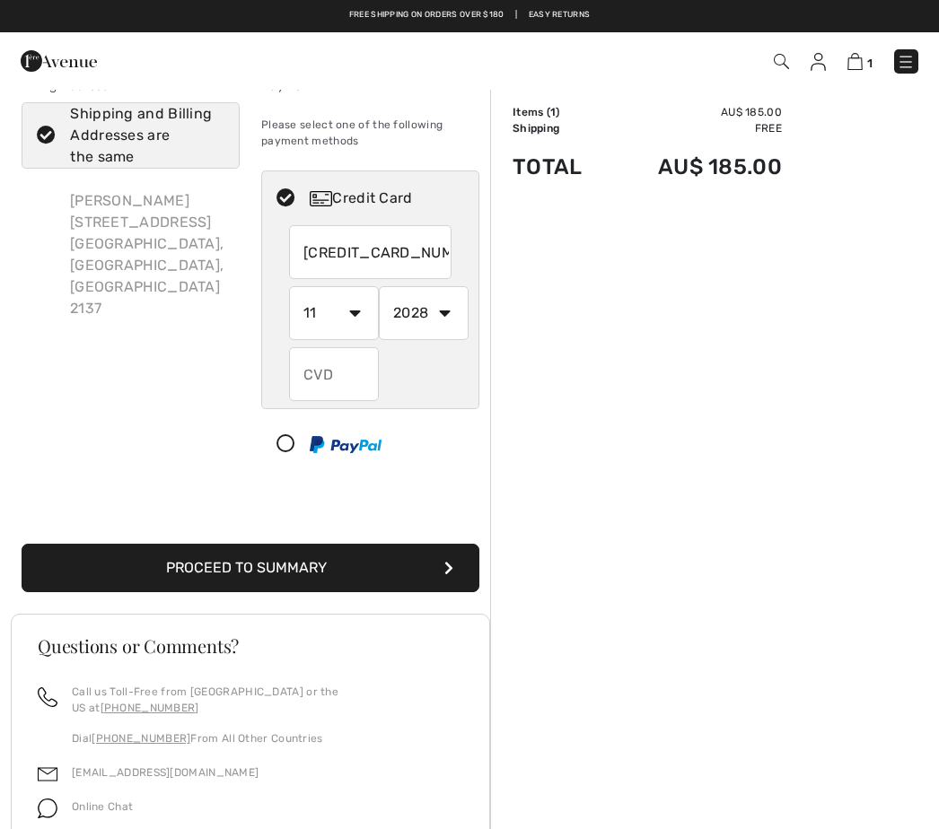
click at [329, 388] on input "text" at bounding box center [334, 374] width 90 height 54
radio input "true"
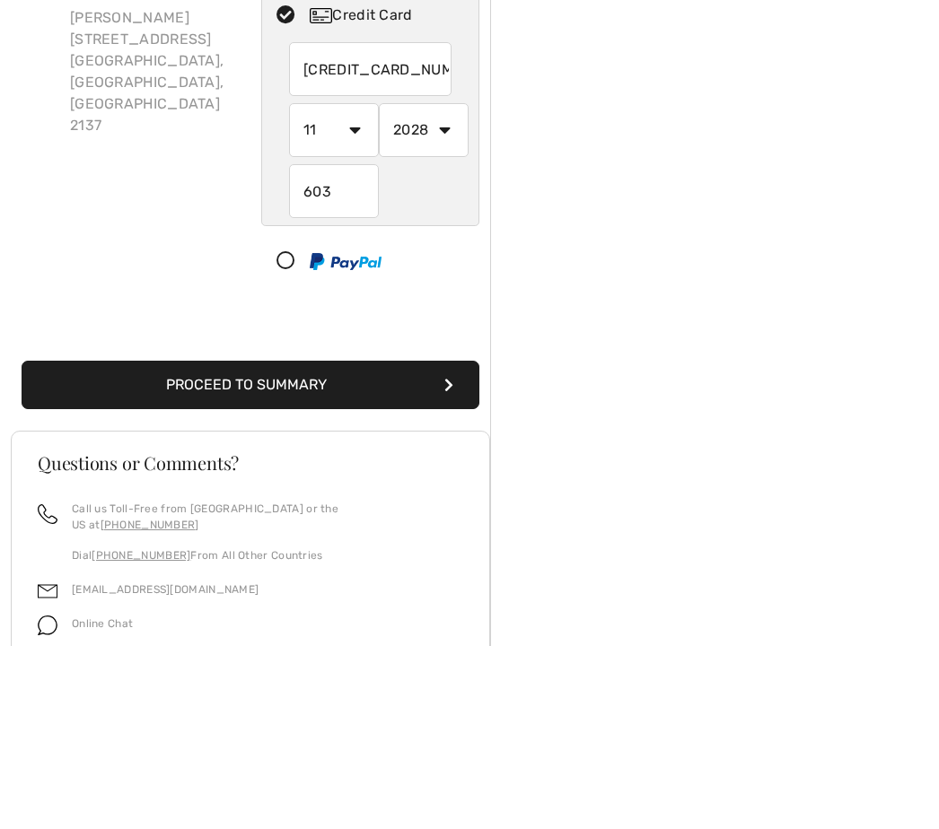
type input "603"
click at [281, 436] on icon at bounding box center [286, 445] width 48 height 19
select select "1"
select select "2025"
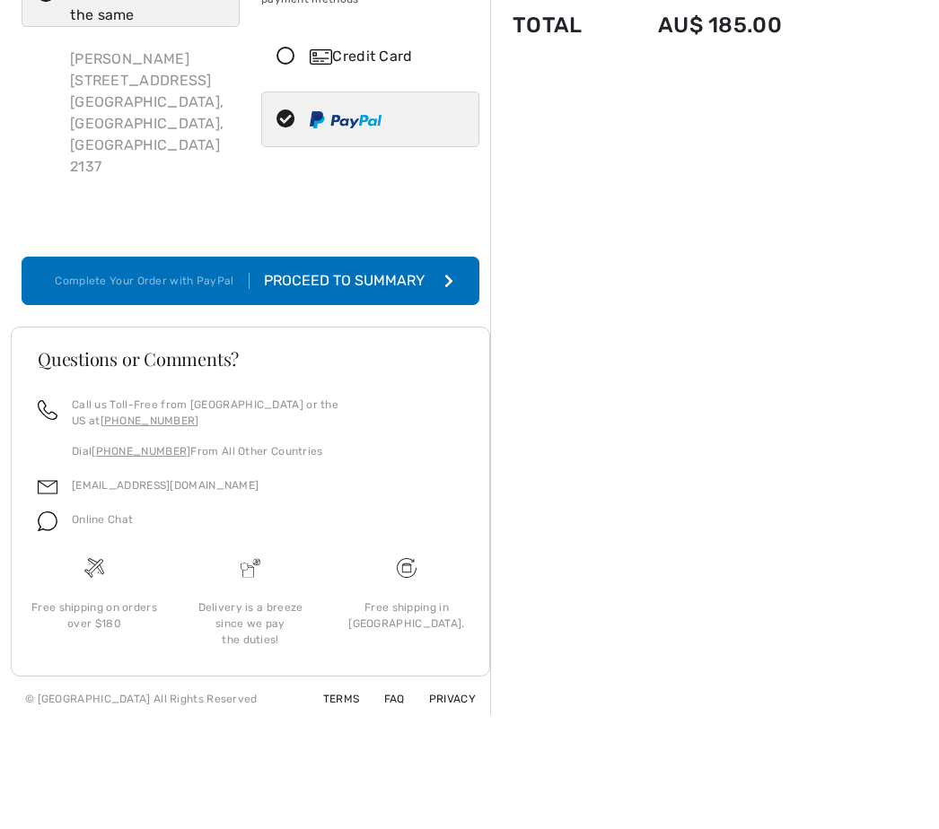
scroll to position [0, 0]
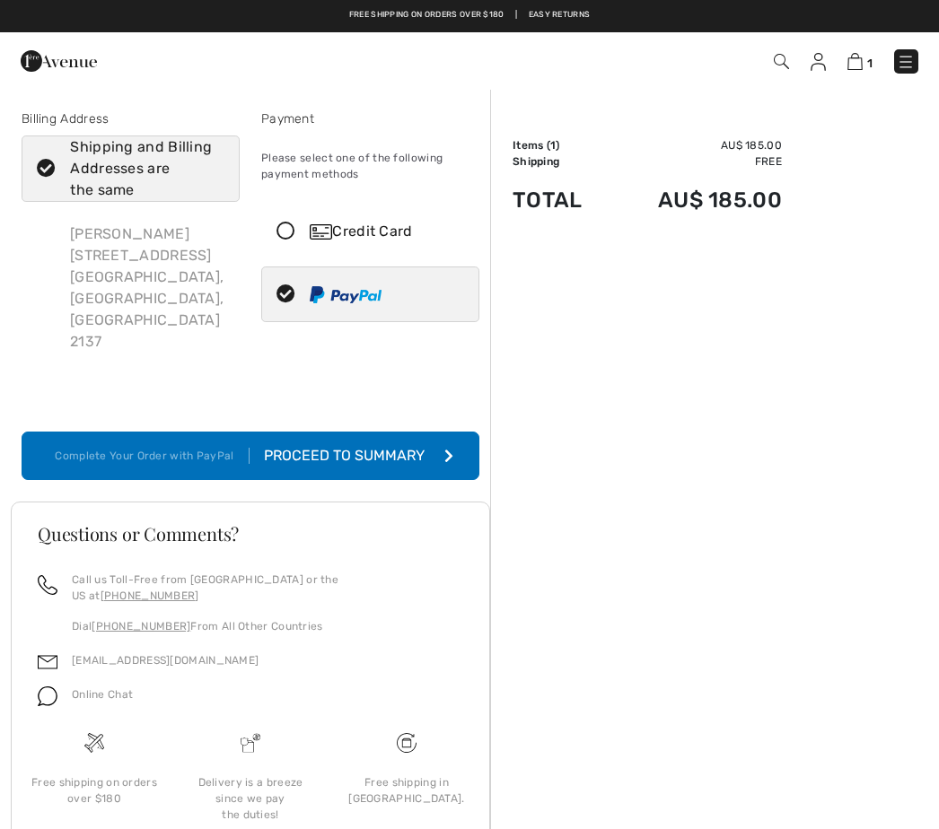
click at [847, 78] on div "1 Checkout" at bounding box center [661, 61] width 539 height 37
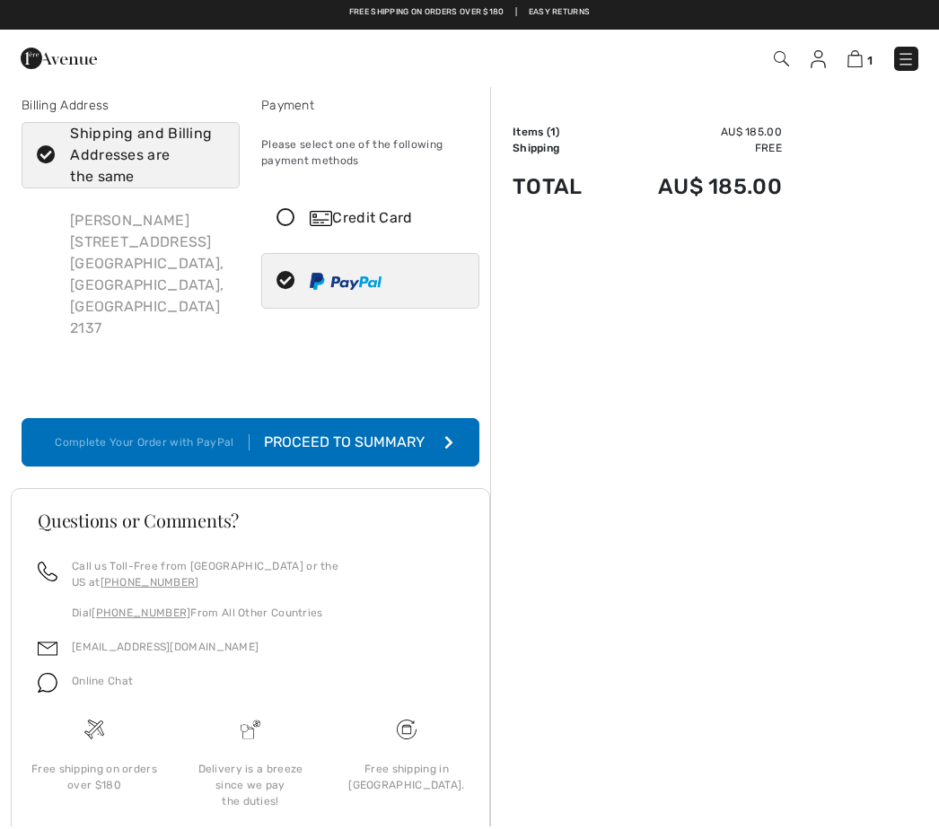
scroll to position [11, 0]
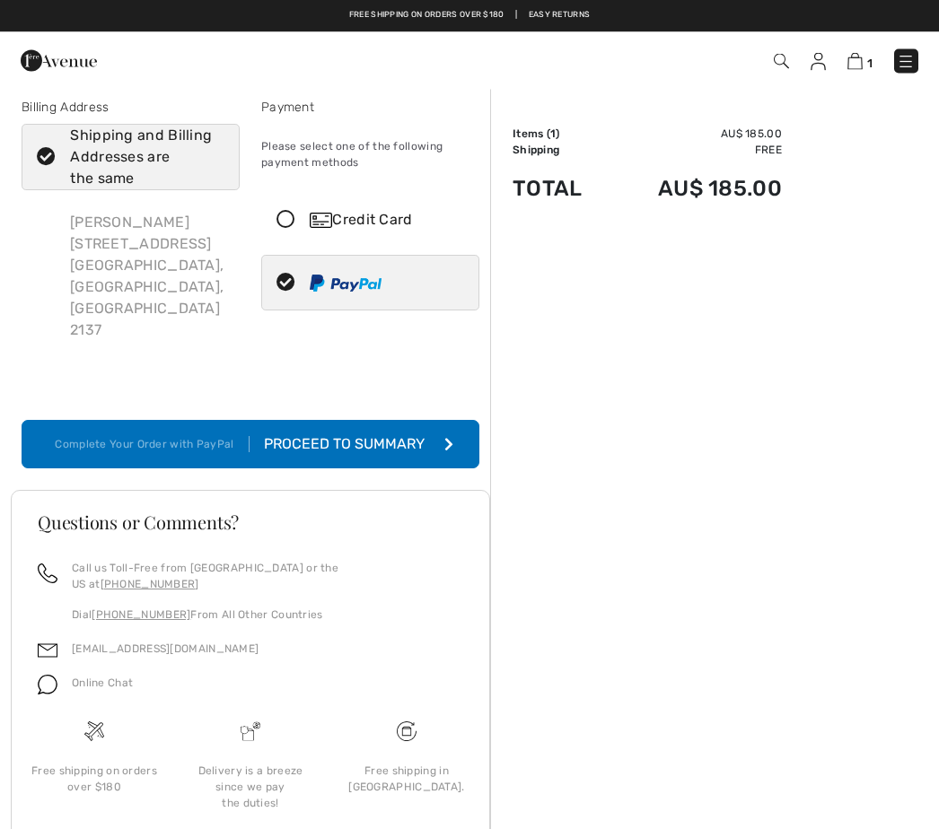
click at [859, 66] on img at bounding box center [854, 61] width 15 height 17
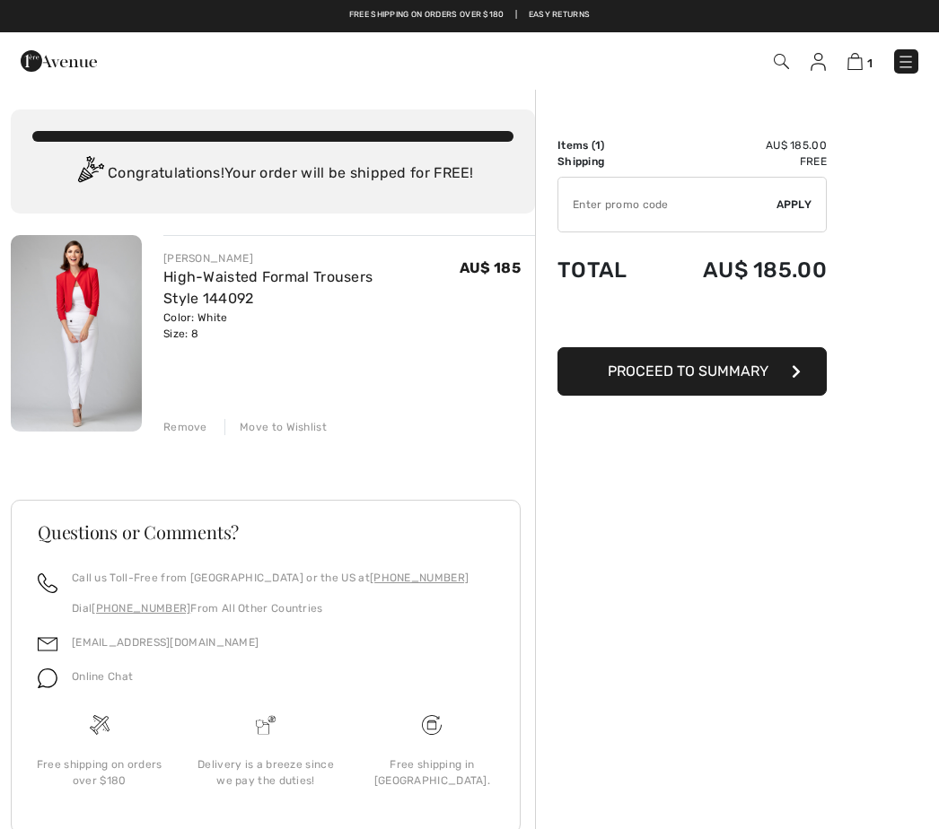
click at [706, 369] on span "Proceed to Summary" at bounding box center [688, 371] width 161 height 17
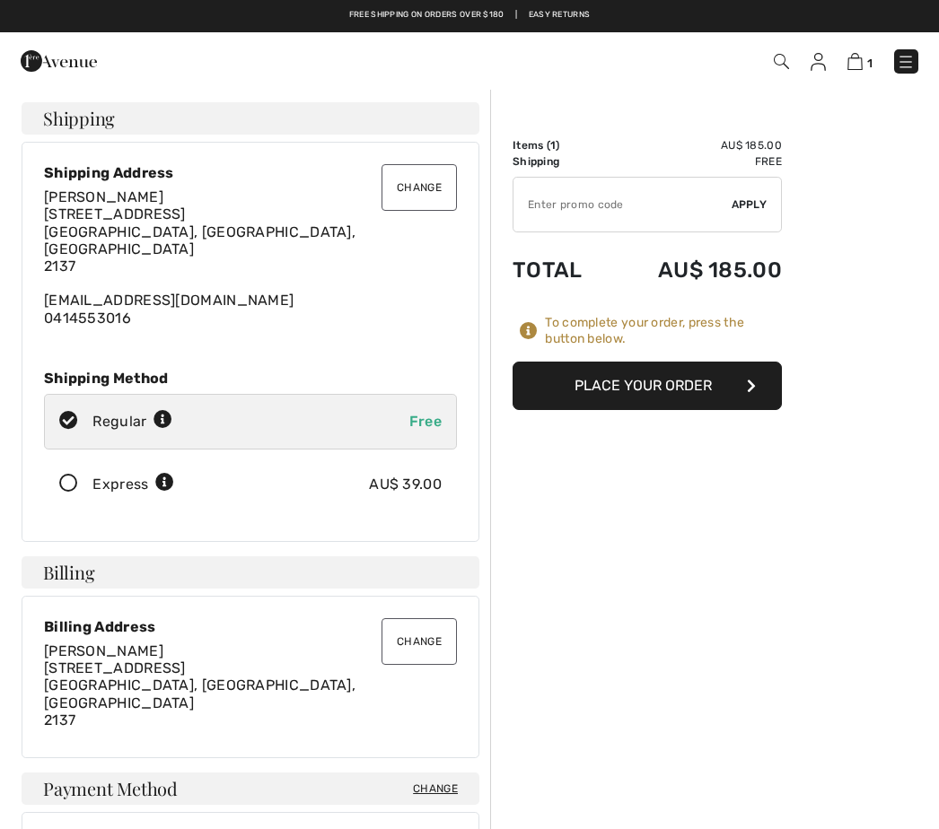
checkbox input "true"
click at [709, 391] on button "Place Your Order" at bounding box center [647, 386] width 269 height 48
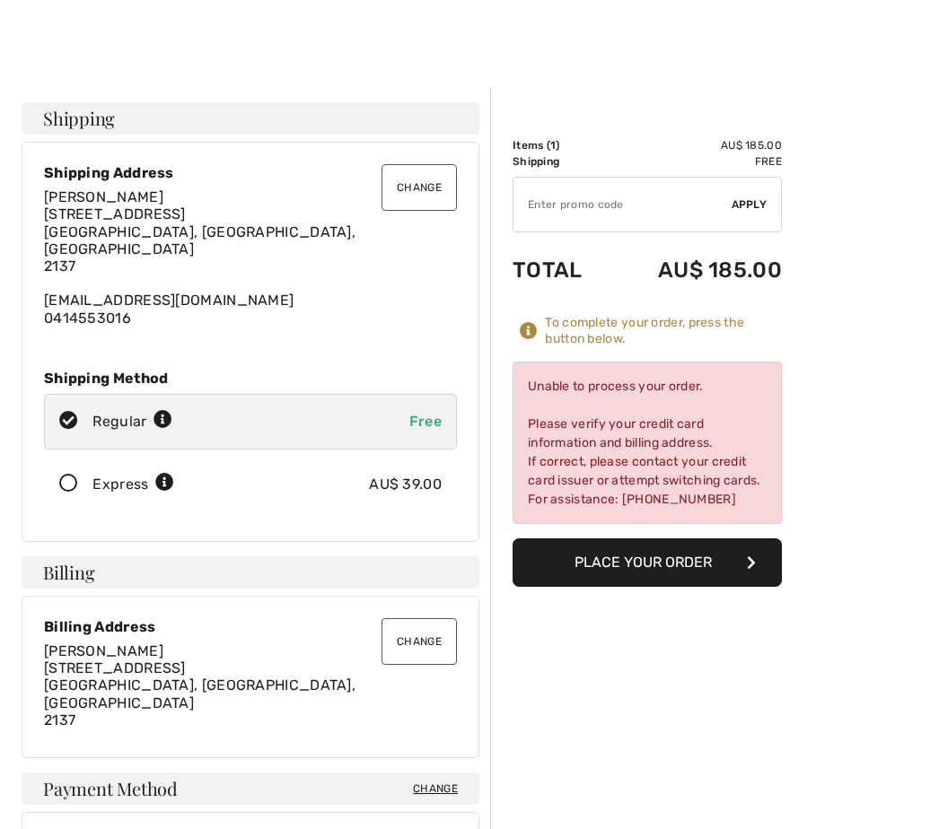
click at [660, 207] on input "TEXT" at bounding box center [622, 205] width 218 height 54
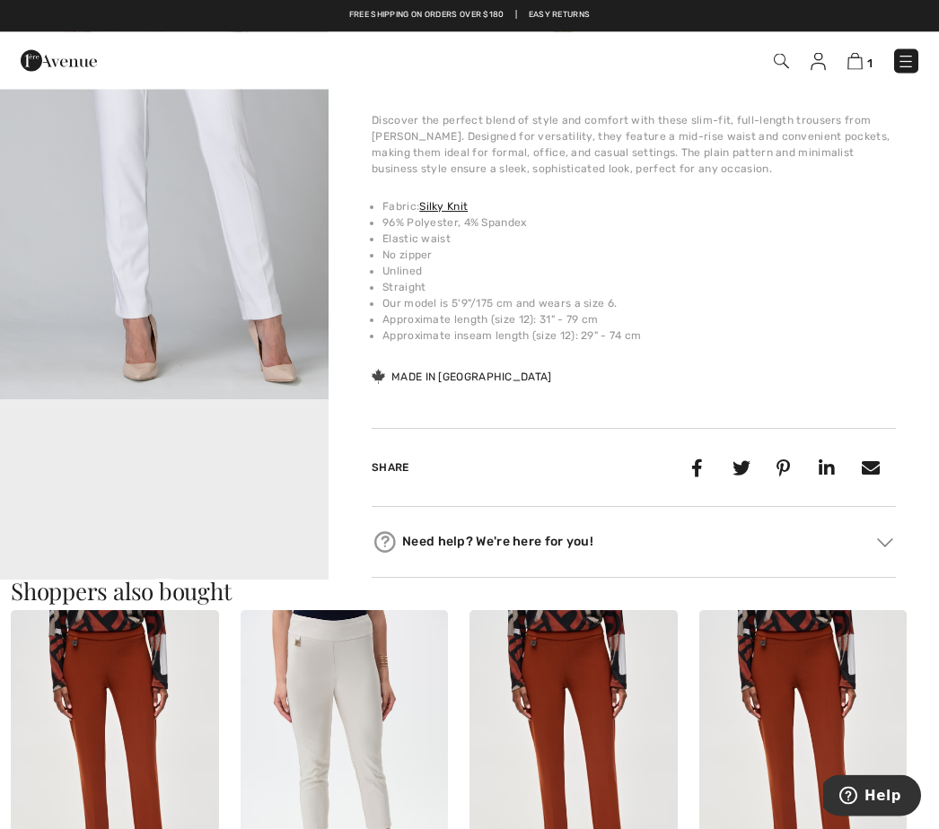
scroll to position [672, 0]
click at [882, 546] on img at bounding box center [885, 543] width 16 height 9
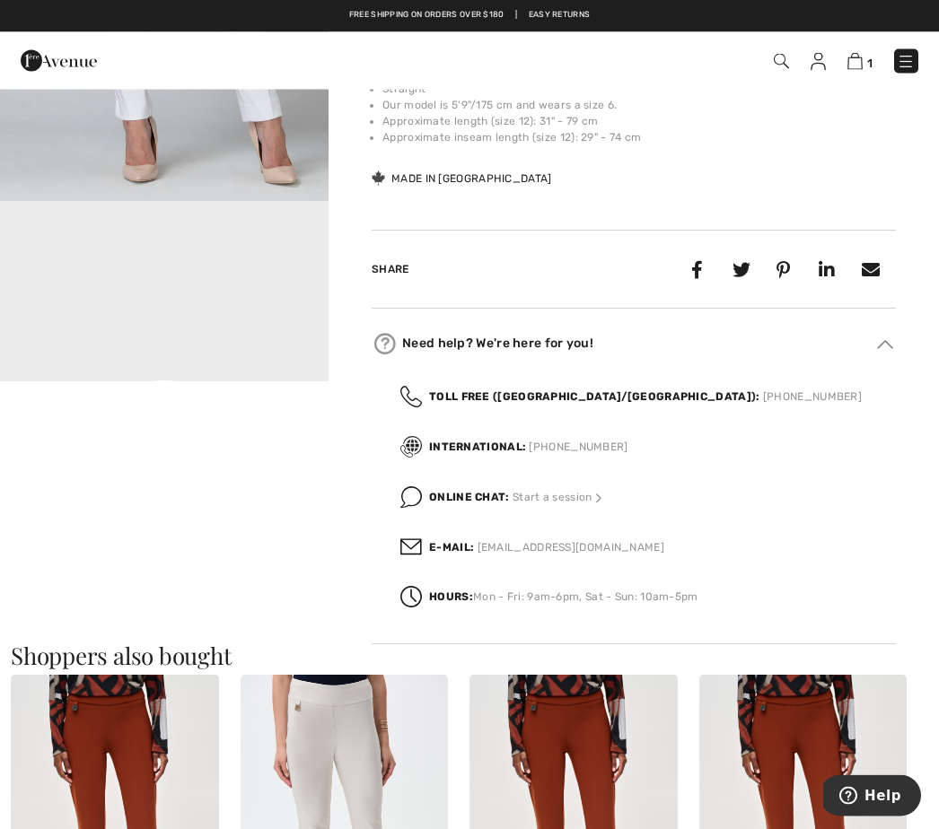
scroll to position [872, 0]
click at [522, 499] on span "Start a session" at bounding box center [559, 497] width 92 height 13
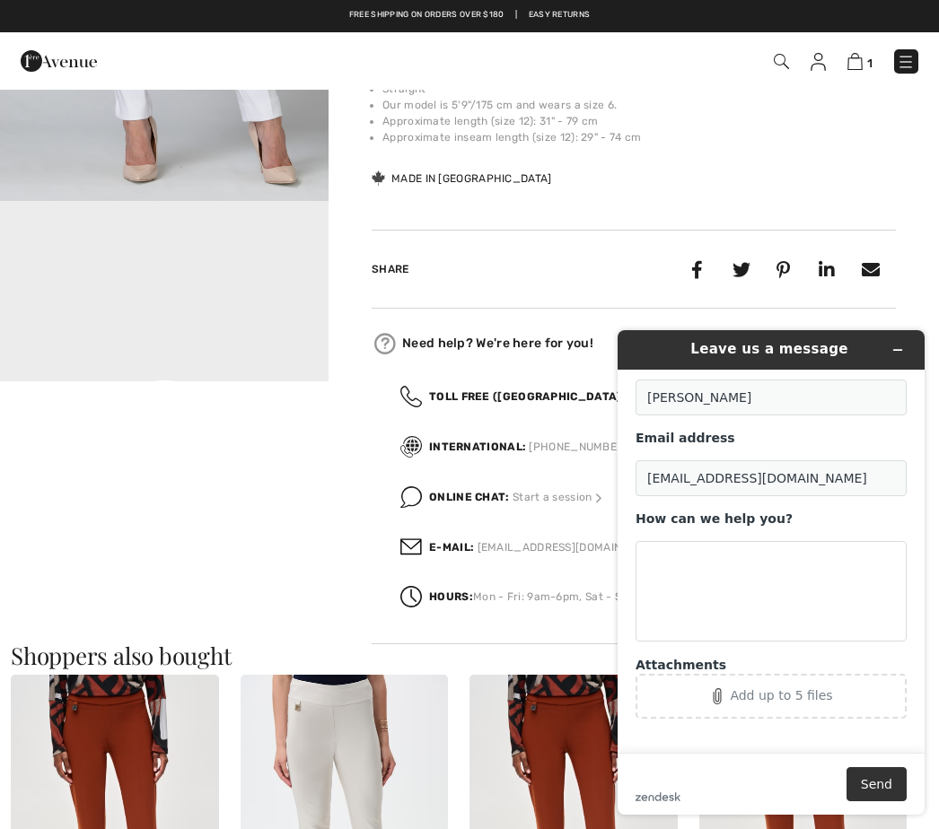
scroll to position [33, 0]
click at [679, 566] on textarea "How can we help you?" at bounding box center [770, 592] width 271 height 101
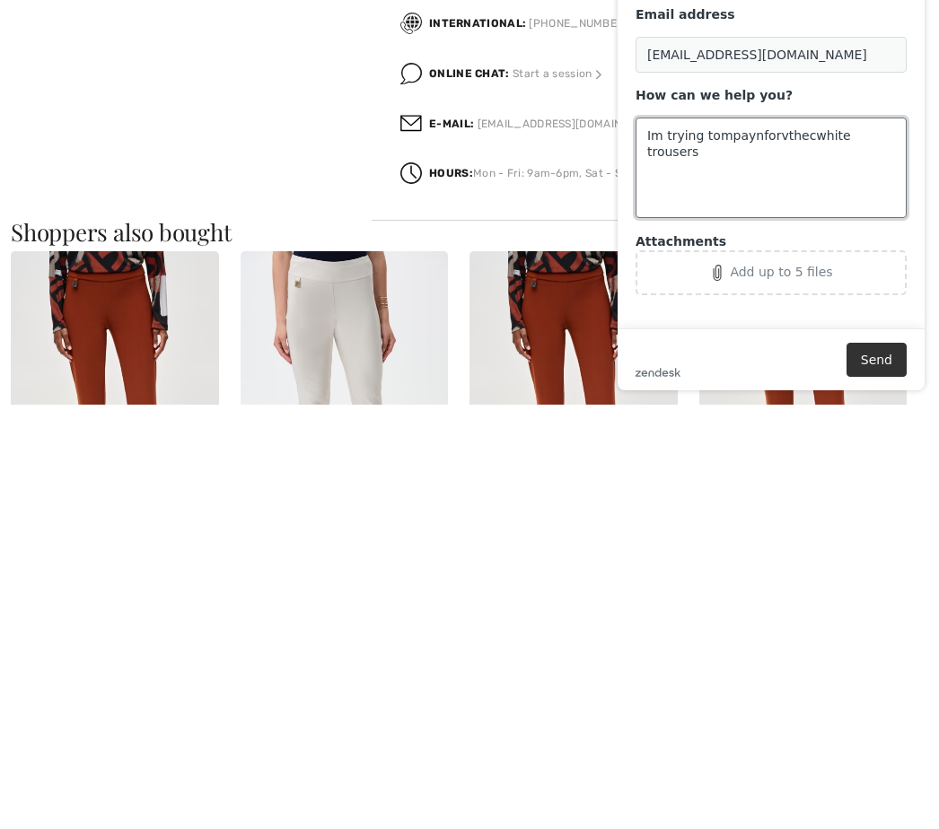
click at [776, 127] on textarea "Im trying tompaynforvthecwhite trousers" at bounding box center [770, 168] width 271 height 101
type textarea "Im trying to pay for the white trousers"
click at [890, 365] on button "Send" at bounding box center [876, 360] width 60 height 34
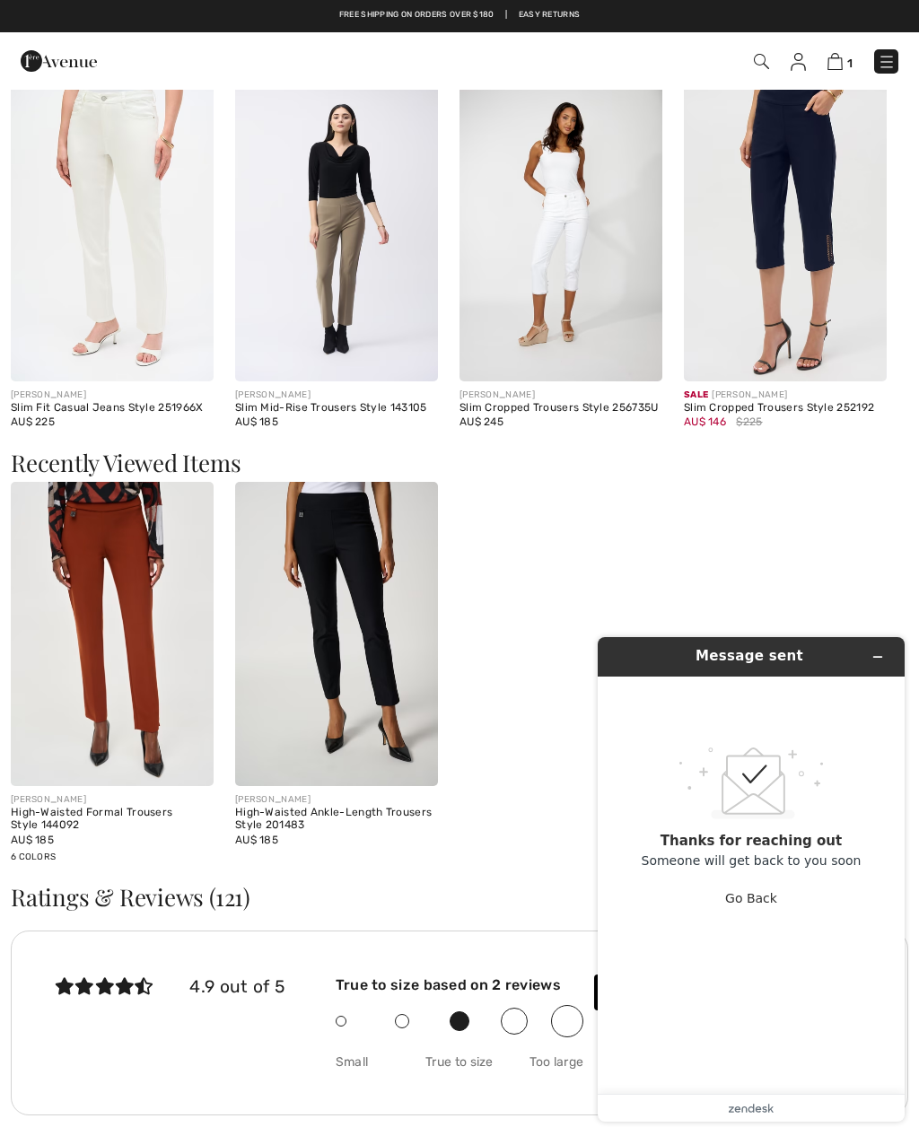
scroll to position [1889, 0]
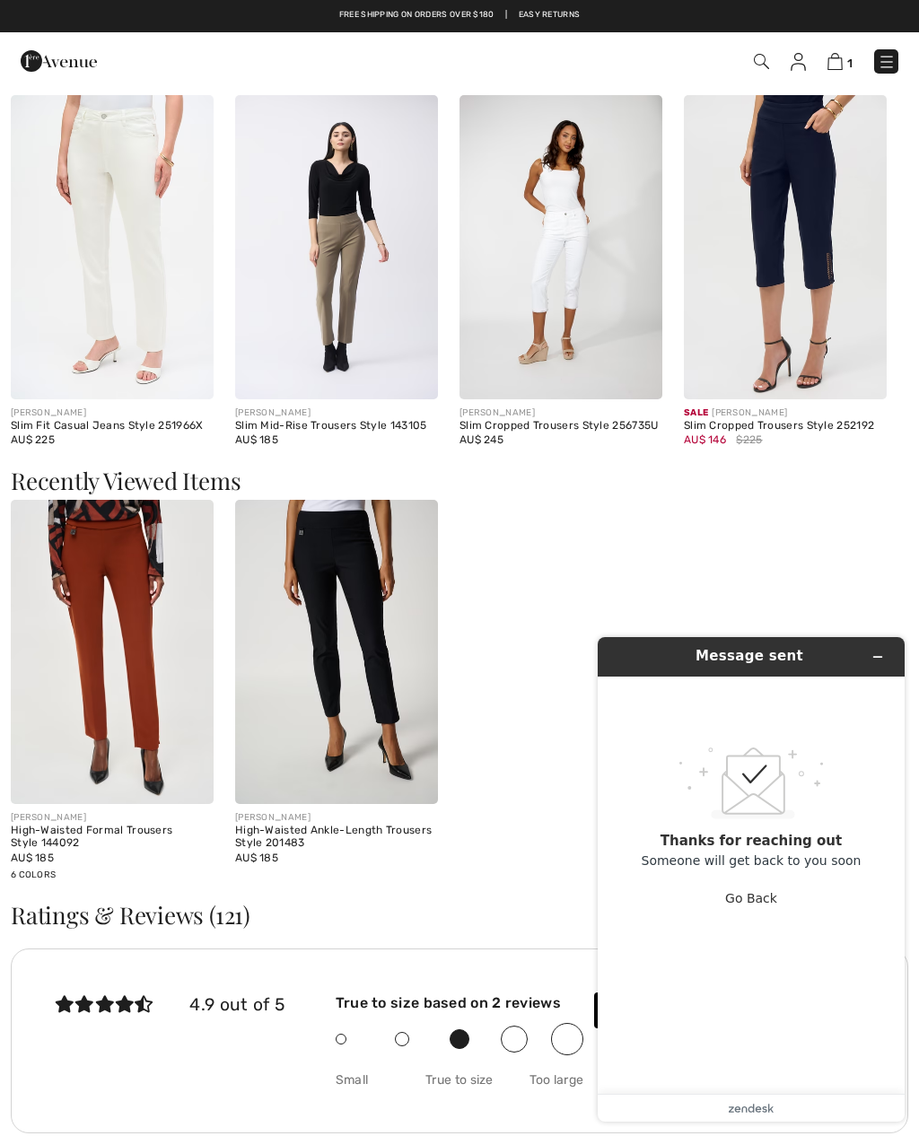
click at [754, 828] on button "Go Back" at bounding box center [751, 898] width 52 height 34
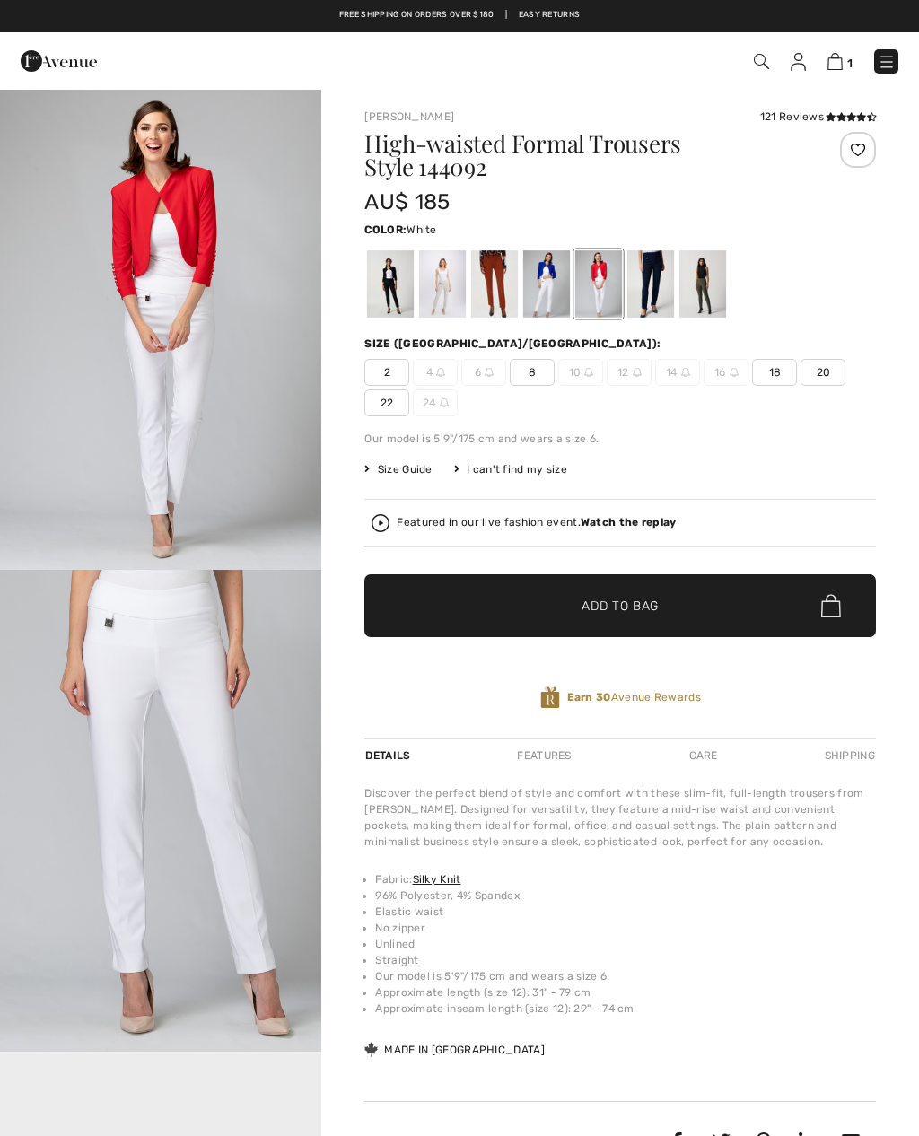
scroll to position [0, 0]
click at [843, 58] on img at bounding box center [835, 61] width 15 height 17
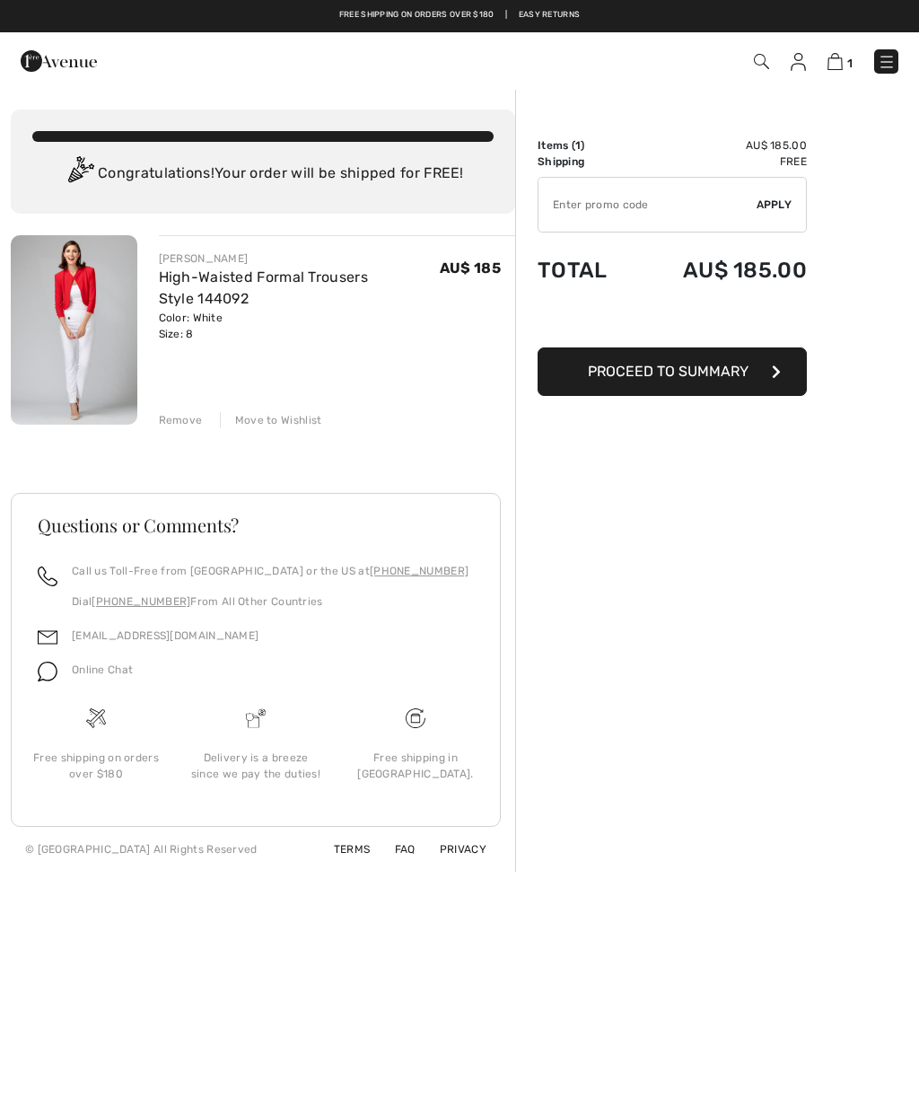
click at [720, 219] on input "TEXT" at bounding box center [648, 205] width 218 height 54
type input "VISA"
click at [843, 66] on img at bounding box center [835, 61] width 15 height 17
click at [841, 66] on img at bounding box center [835, 61] width 15 height 17
click at [195, 427] on div "Remove" at bounding box center [181, 420] width 44 height 16
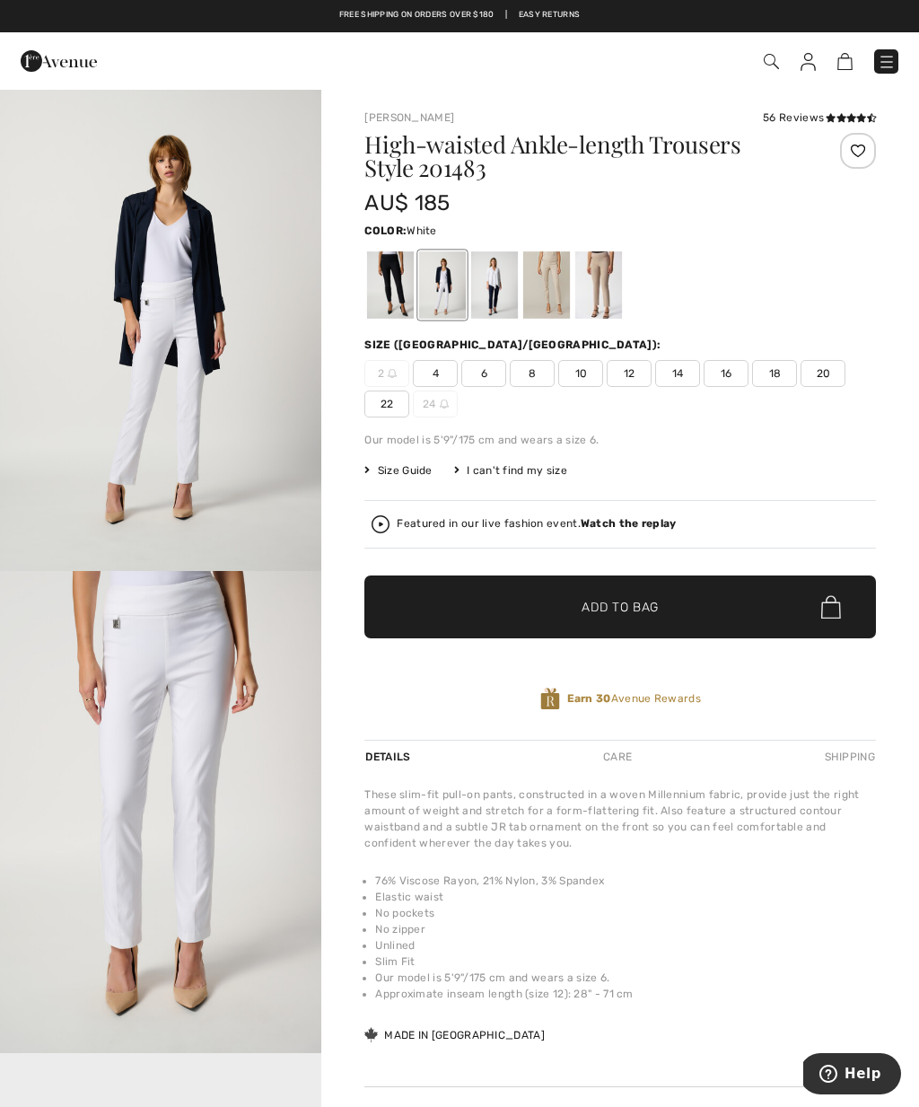
click at [538, 374] on span "8" at bounding box center [532, 373] width 45 height 27
click at [703, 610] on span "✔ Added to Bag Add to Bag" at bounding box center [620, 606] width 512 height 63
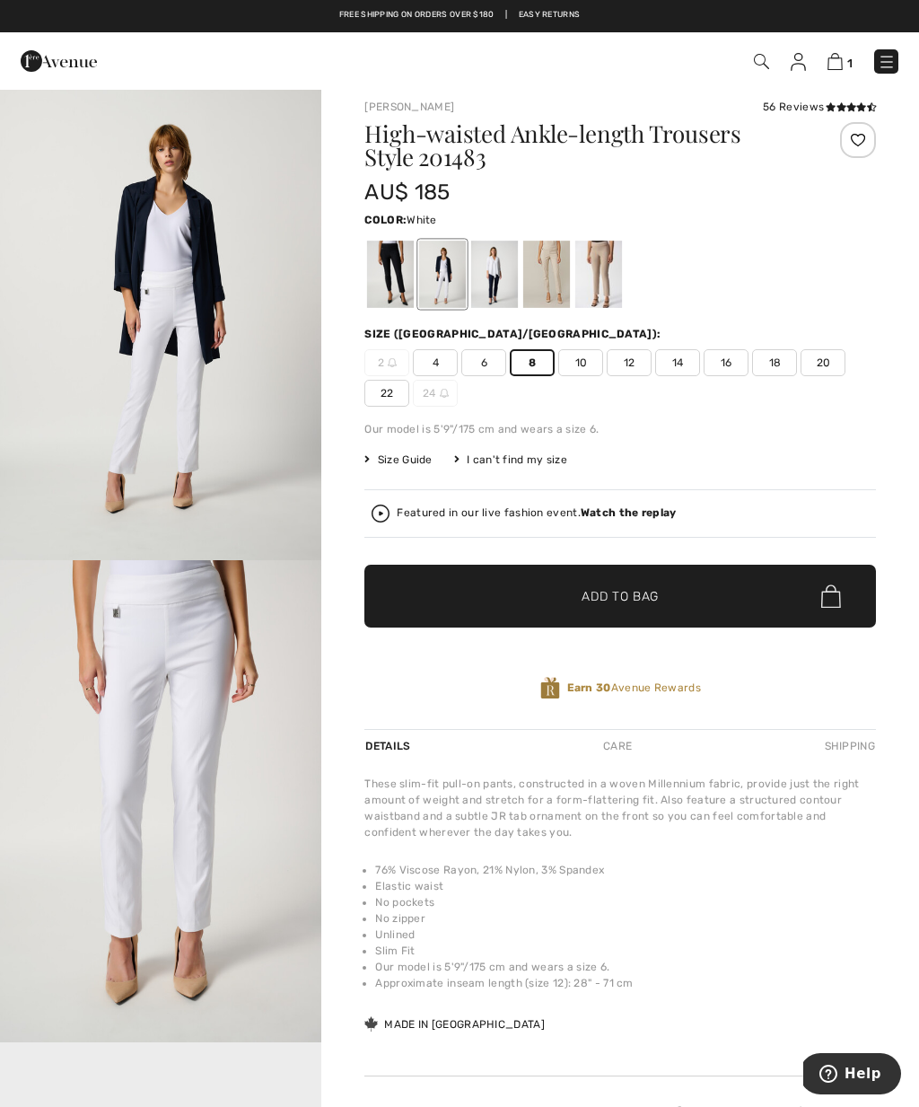
scroll to position [10, 0]
click at [837, 68] on img at bounding box center [835, 61] width 15 height 17
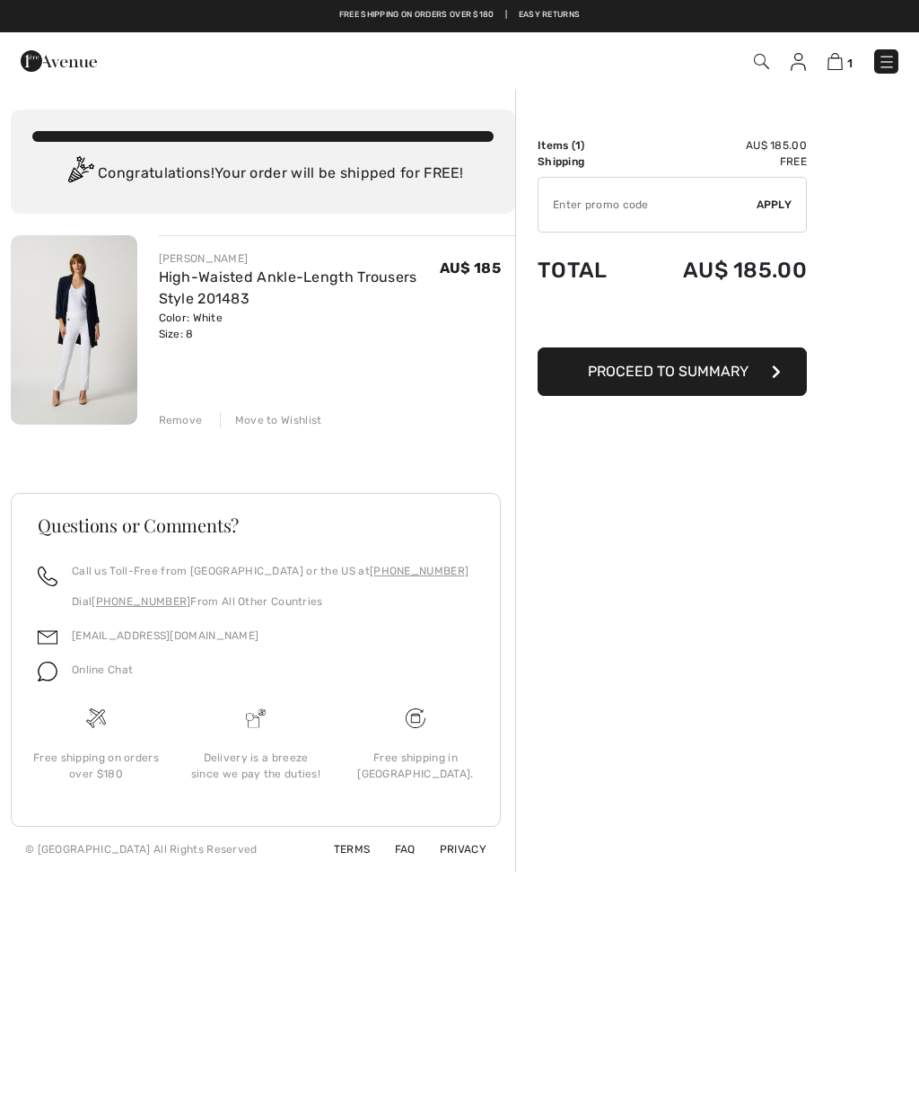
checkbox input "true"
click at [706, 377] on span "Proceed to Summary" at bounding box center [668, 371] width 161 height 17
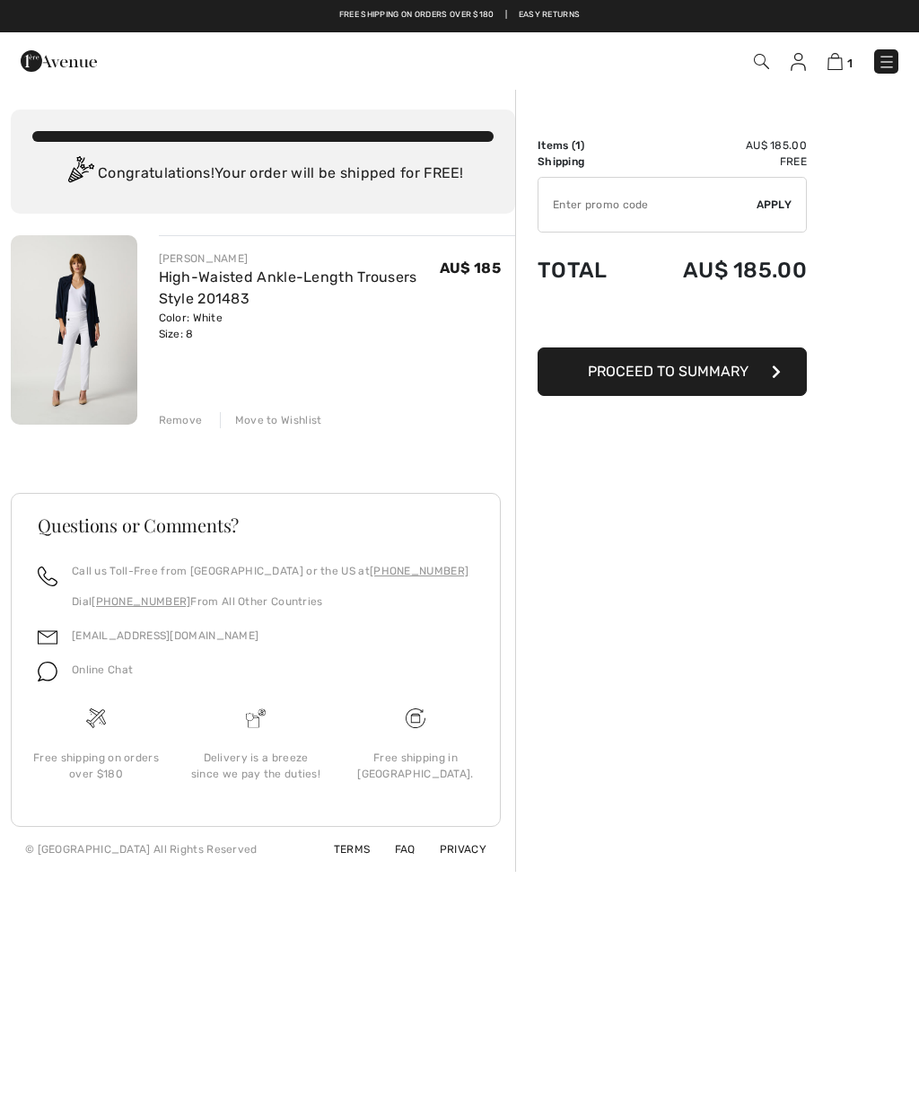
click at [781, 372] on button "Proceed to Summary" at bounding box center [672, 371] width 269 height 48
click at [795, 386] on button "Proceed to Summary" at bounding box center [672, 371] width 269 height 48
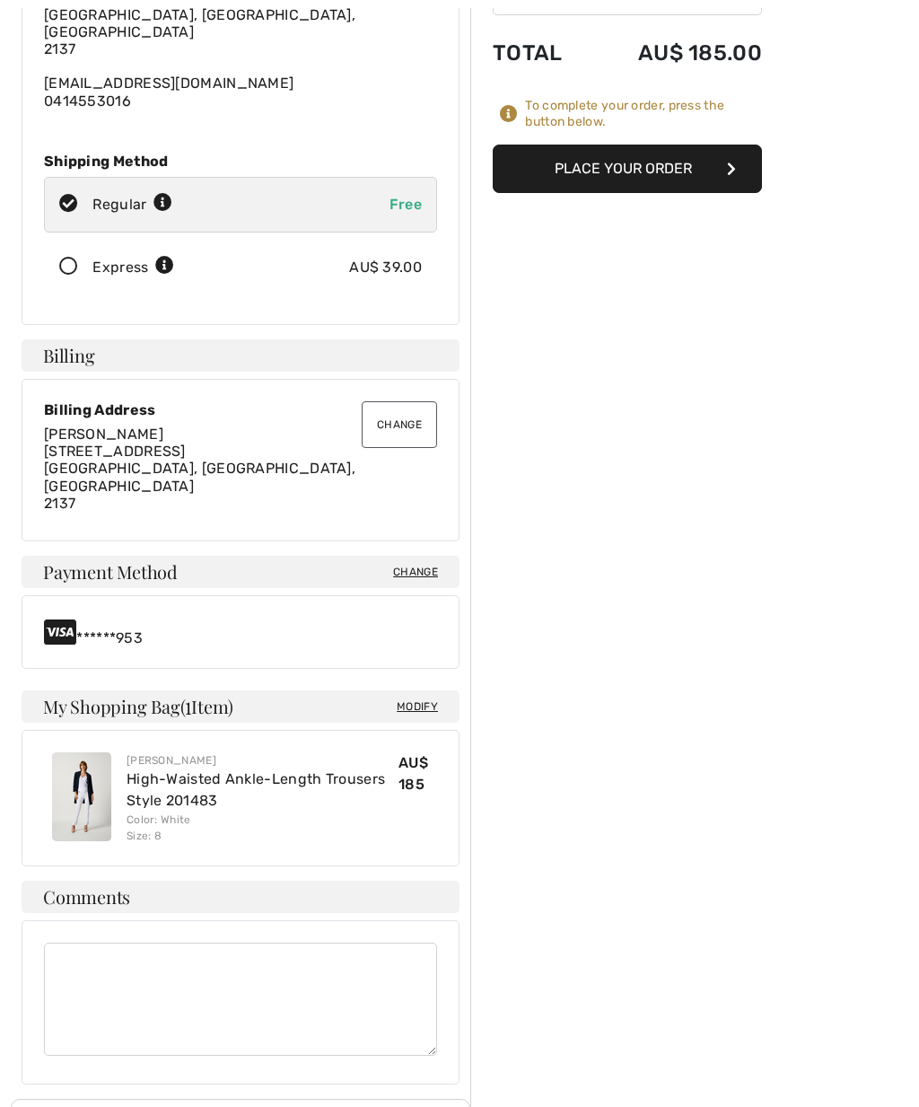
scroll to position [218, 0]
click at [89, 617] on div "******953" at bounding box center [240, 631] width 393 height 29
click at [163, 617] on div "******953" at bounding box center [240, 631] width 393 height 29
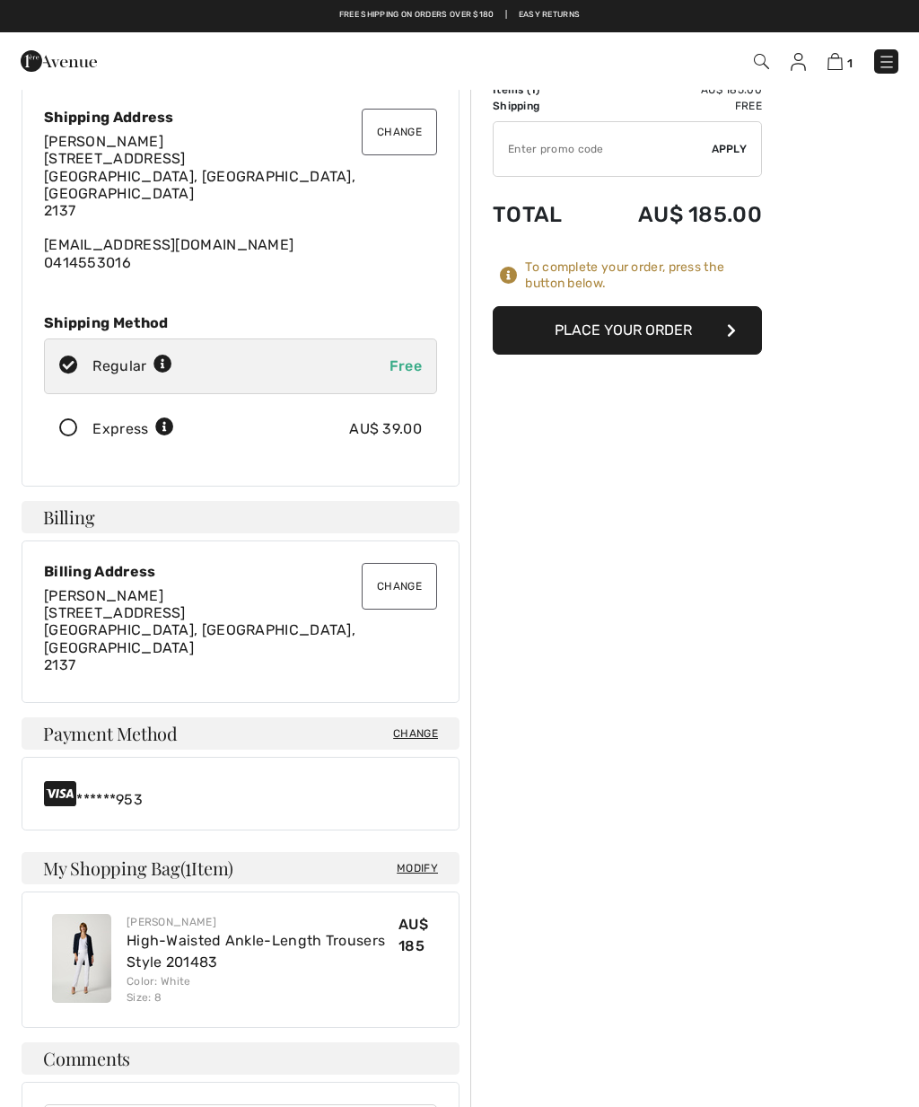
scroll to position [55, 0]
click at [427, 726] on span "Change" at bounding box center [415, 734] width 45 height 16
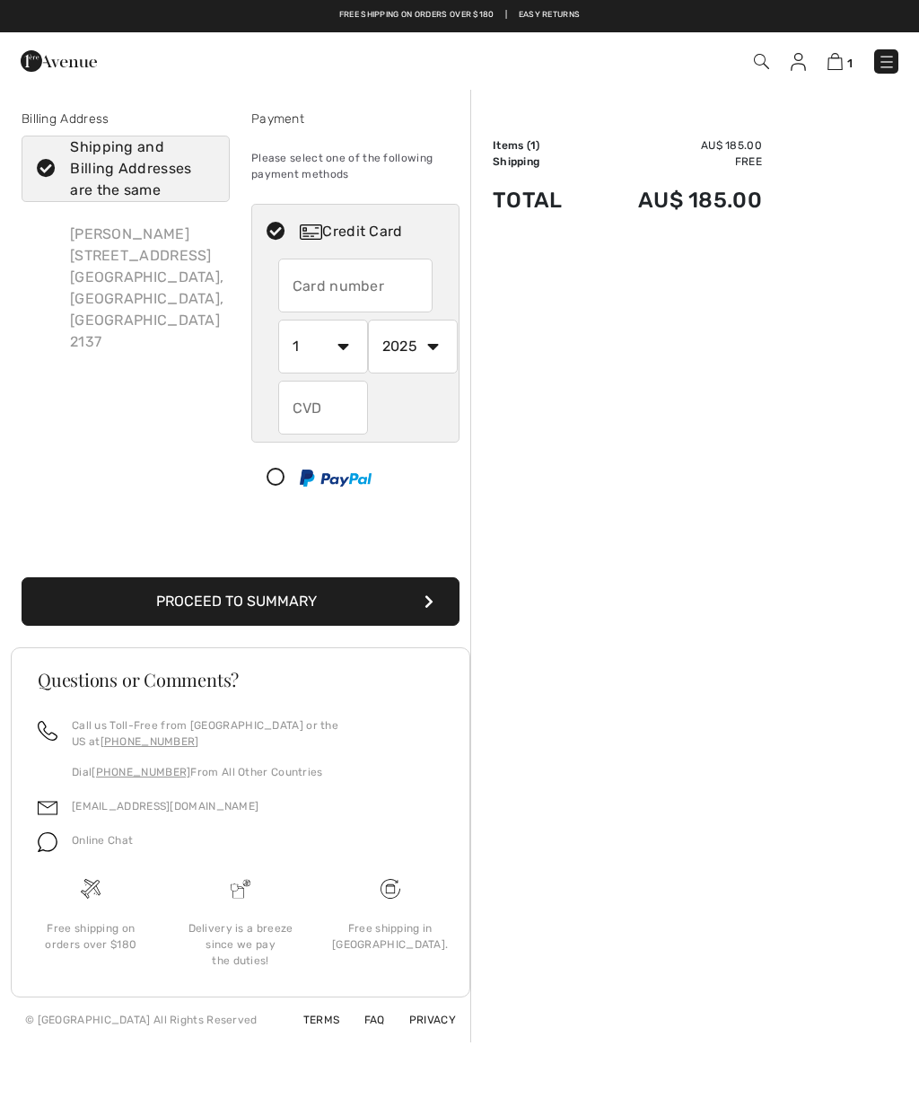
click at [374, 288] on input "text" at bounding box center [355, 286] width 155 height 54
radio input "true"
type input "4564680029695953"
click at [347, 351] on select "1 2 3 4 5 6 7 8 9 10 11 12" at bounding box center [323, 347] width 90 height 54
radio input "true"
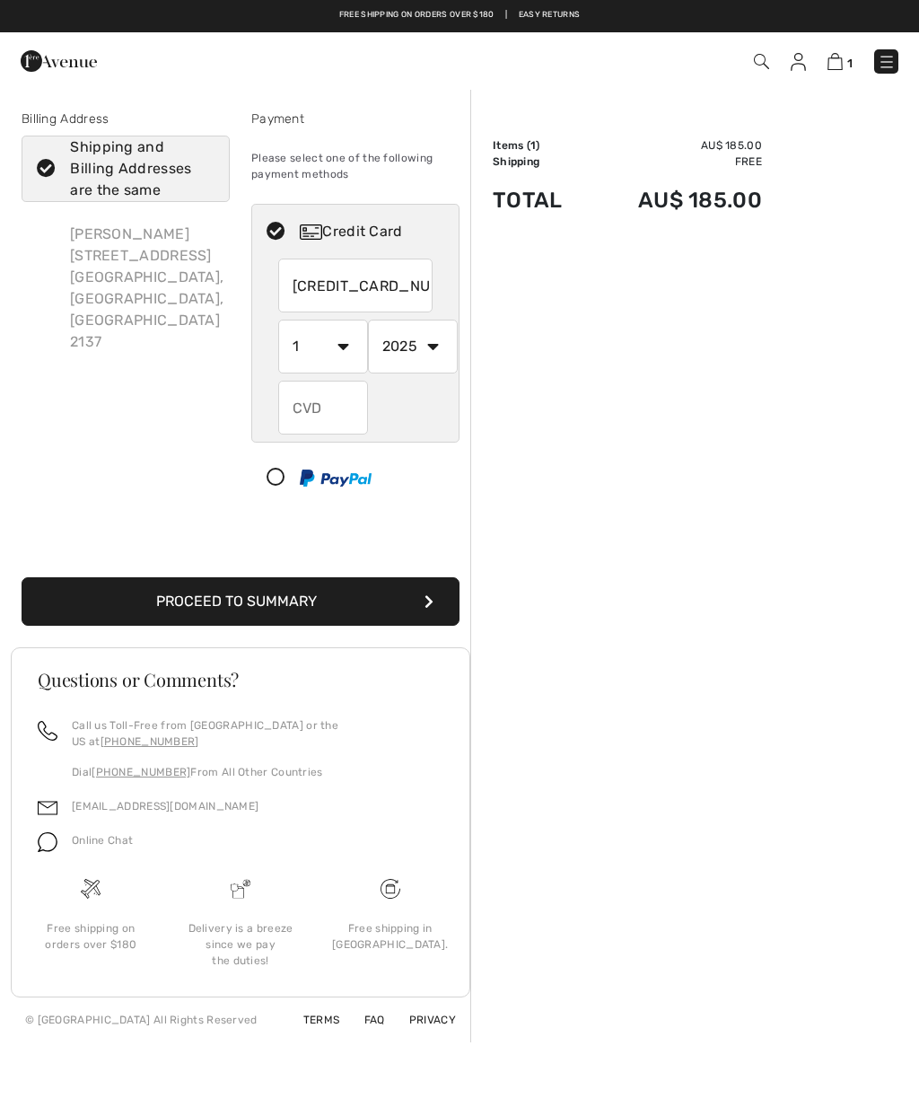
select select "11"
click at [431, 355] on select "2025 2026 2027 2028 2029 2030 2031 2032 2033 2034 2035" at bounding box center [413, 347] width 90 height 54
radio input "true"
select select "2028"
click at [341, 417] on input "text" at bounding box center [323, 408] width 90 height 54
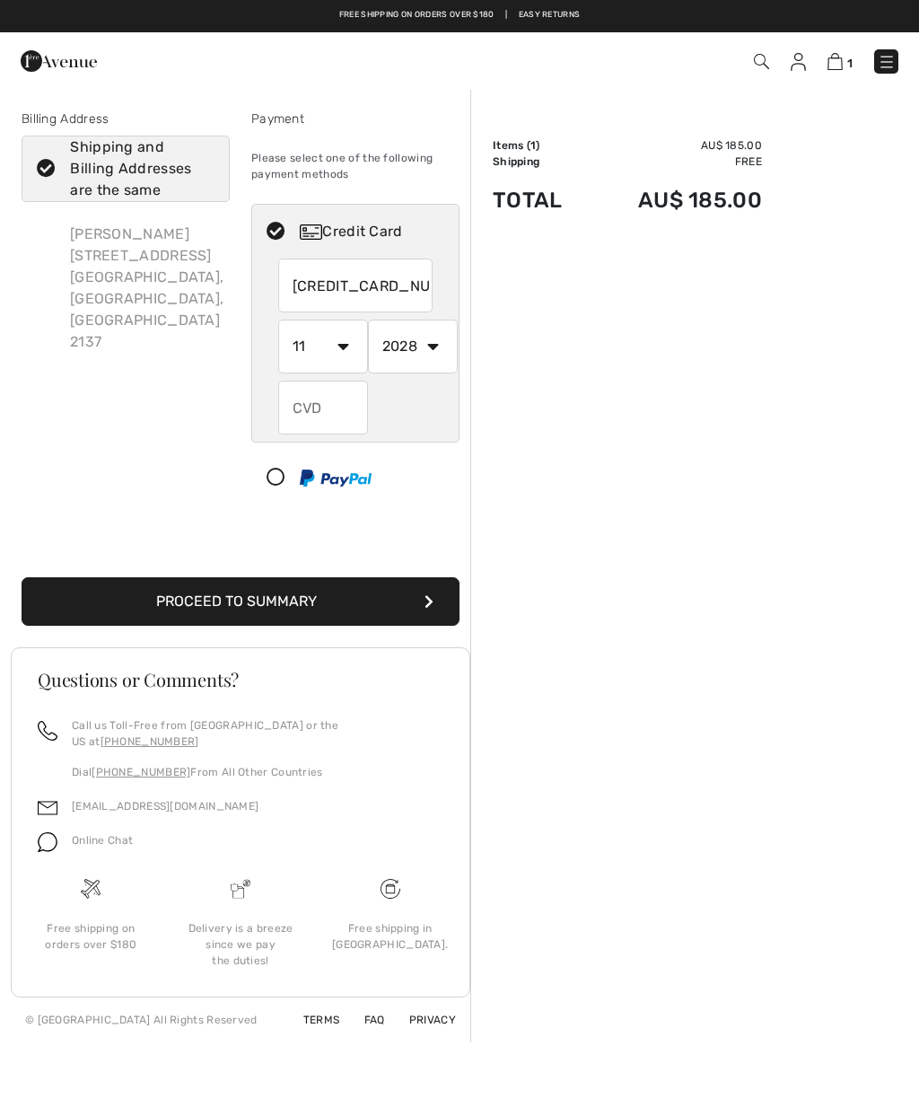
radio input "true"
type input "603"
click at [420, 594] on button "Proceed to Summary" at bounding box center [241, 601] width 438 height 48
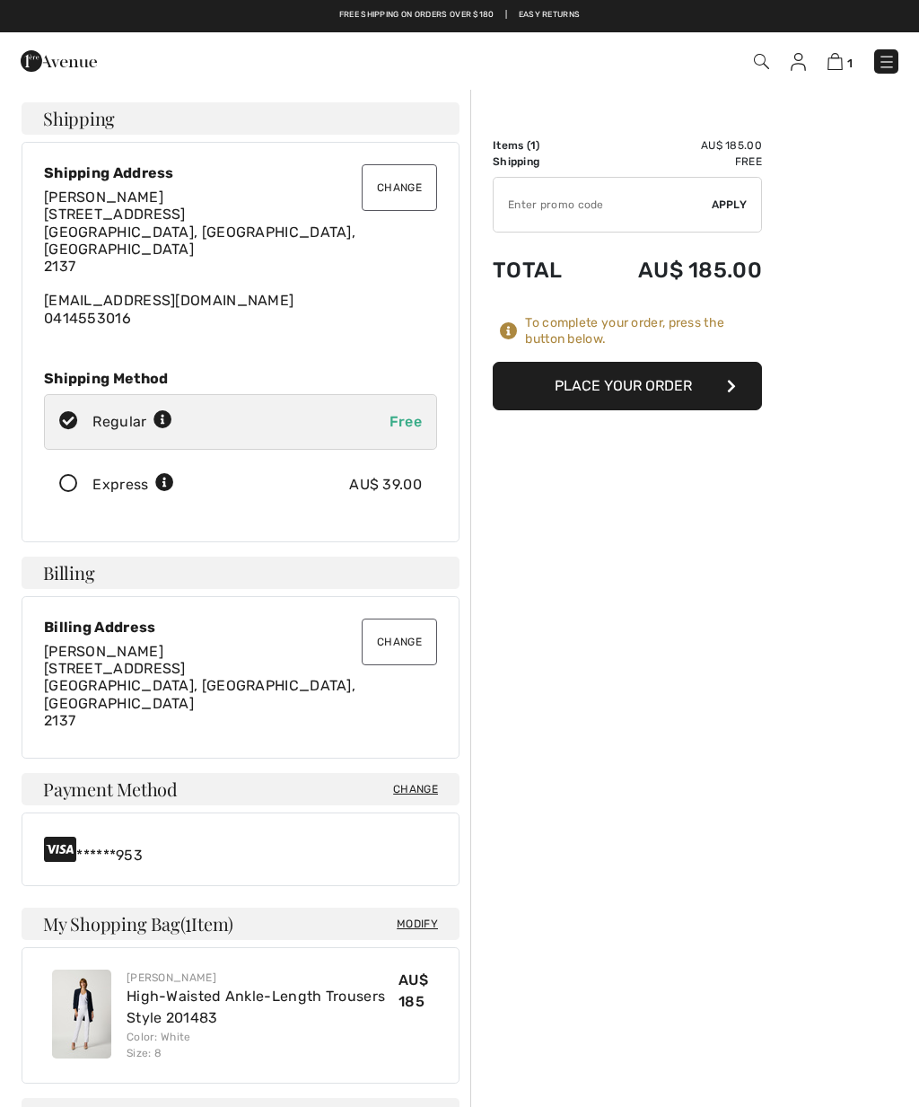
click at [714, 392] on button "Place Your Order" at bounding box center [627, 386] width 269 height 48
